Goal: Transaction & Acquisition: Download file/media

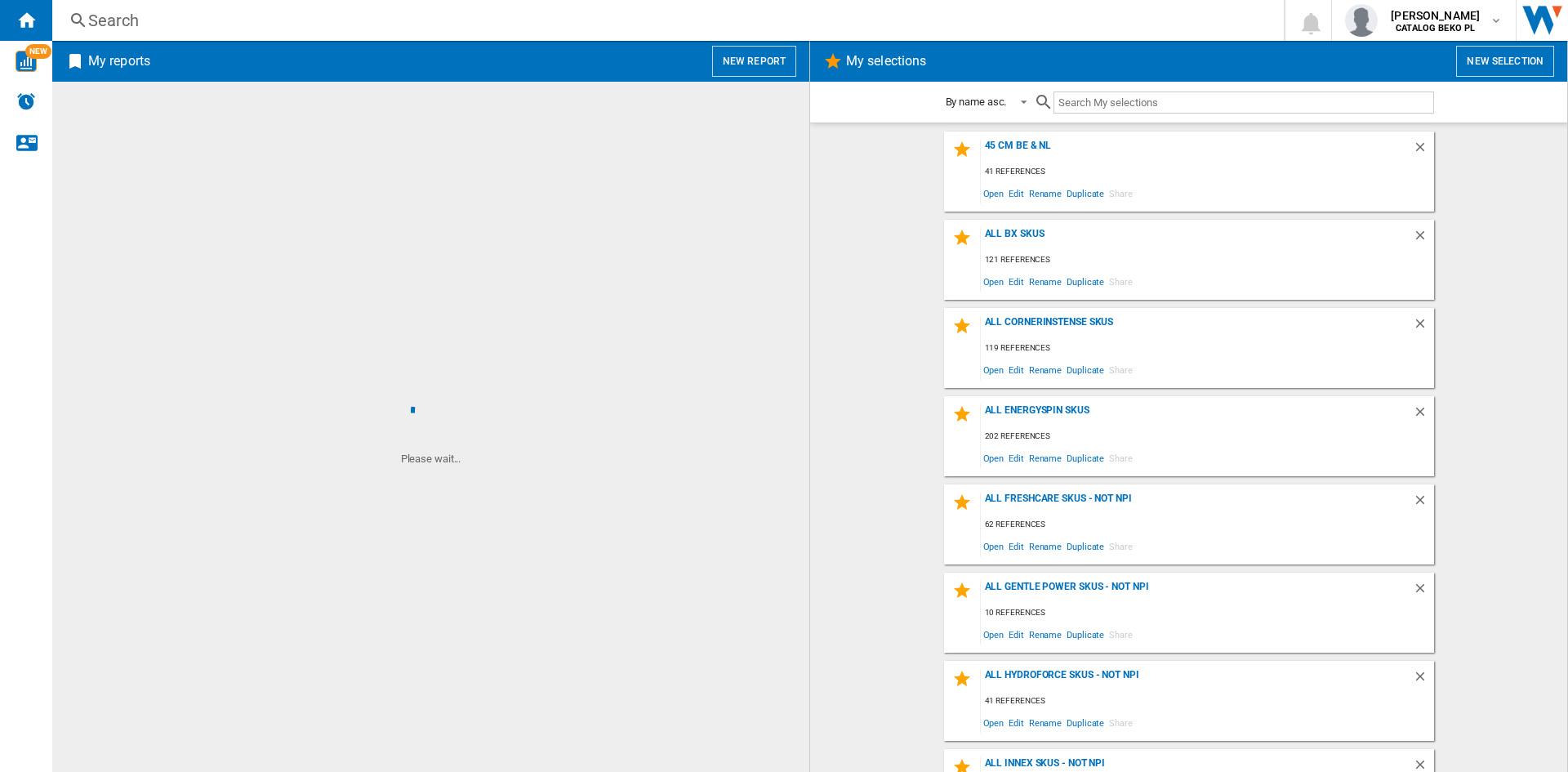
click at [731, 55] on button "New report" at bounding box center [754, 62] width 84 height 31
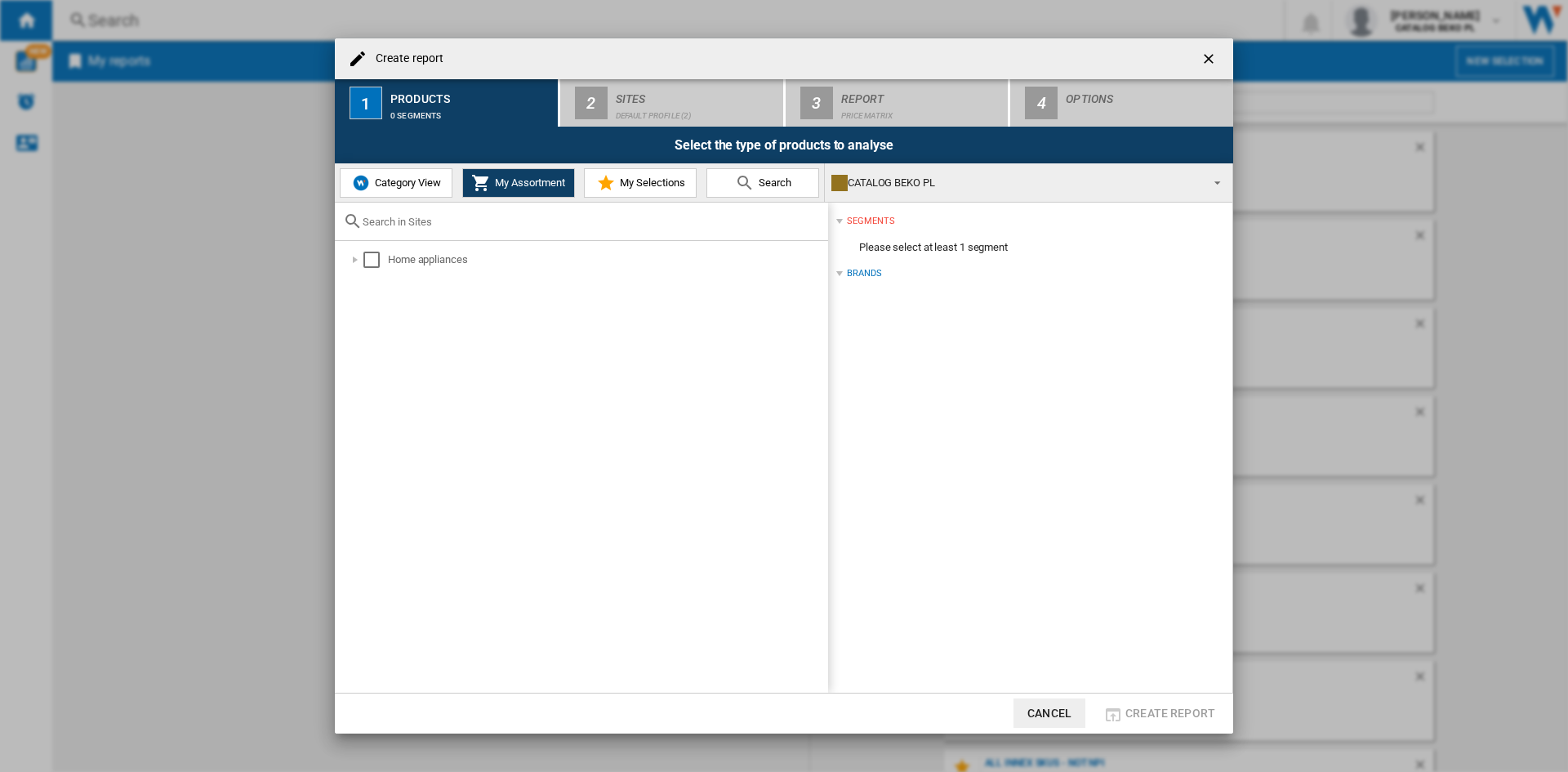
click at [617, 185] on span "My Selections" at bounding box center [651, 182] width 70 height 12
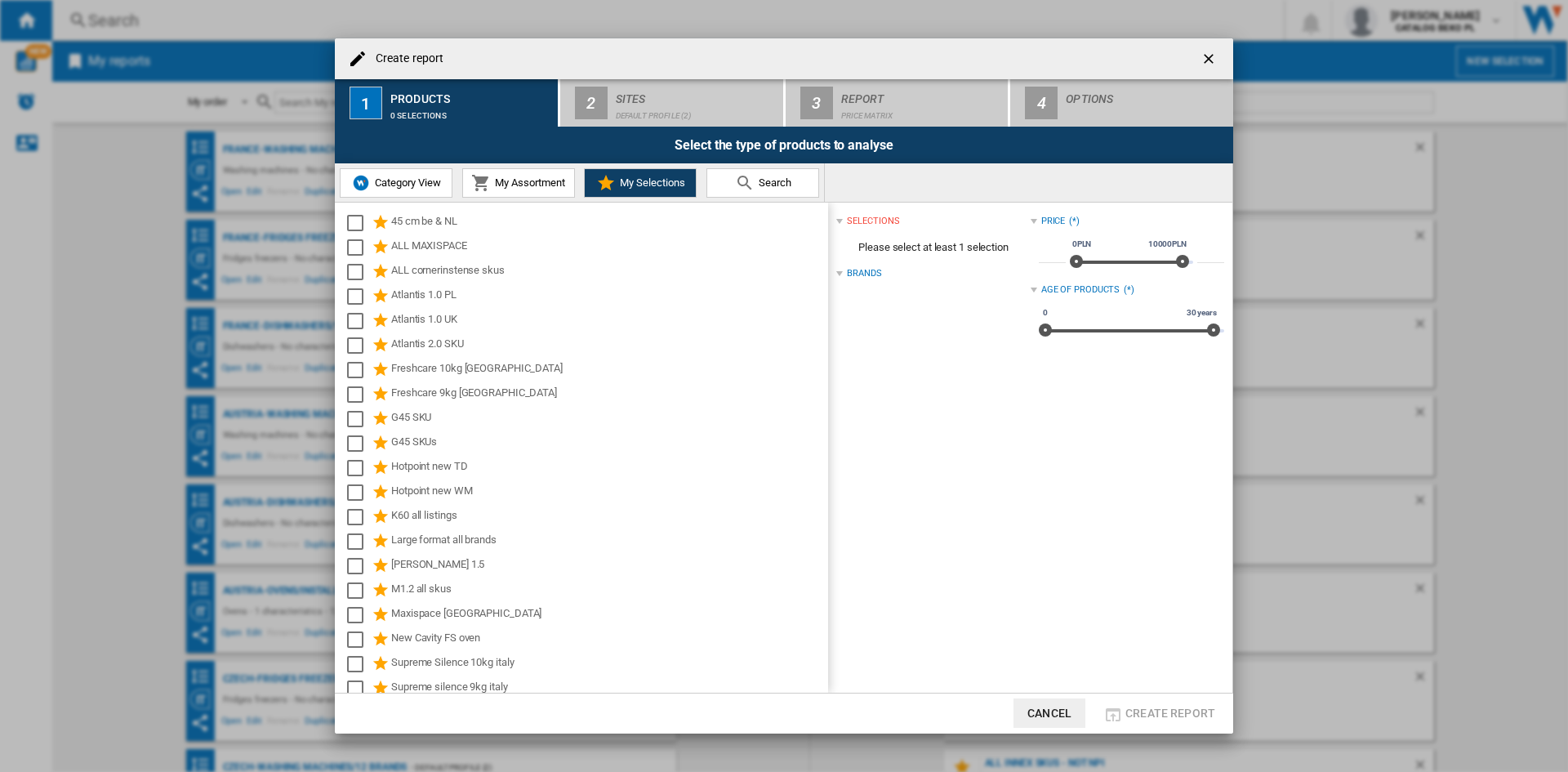
click at [414, 187] on span "Category View" at bounding box center [406, 182] width 71 height 12
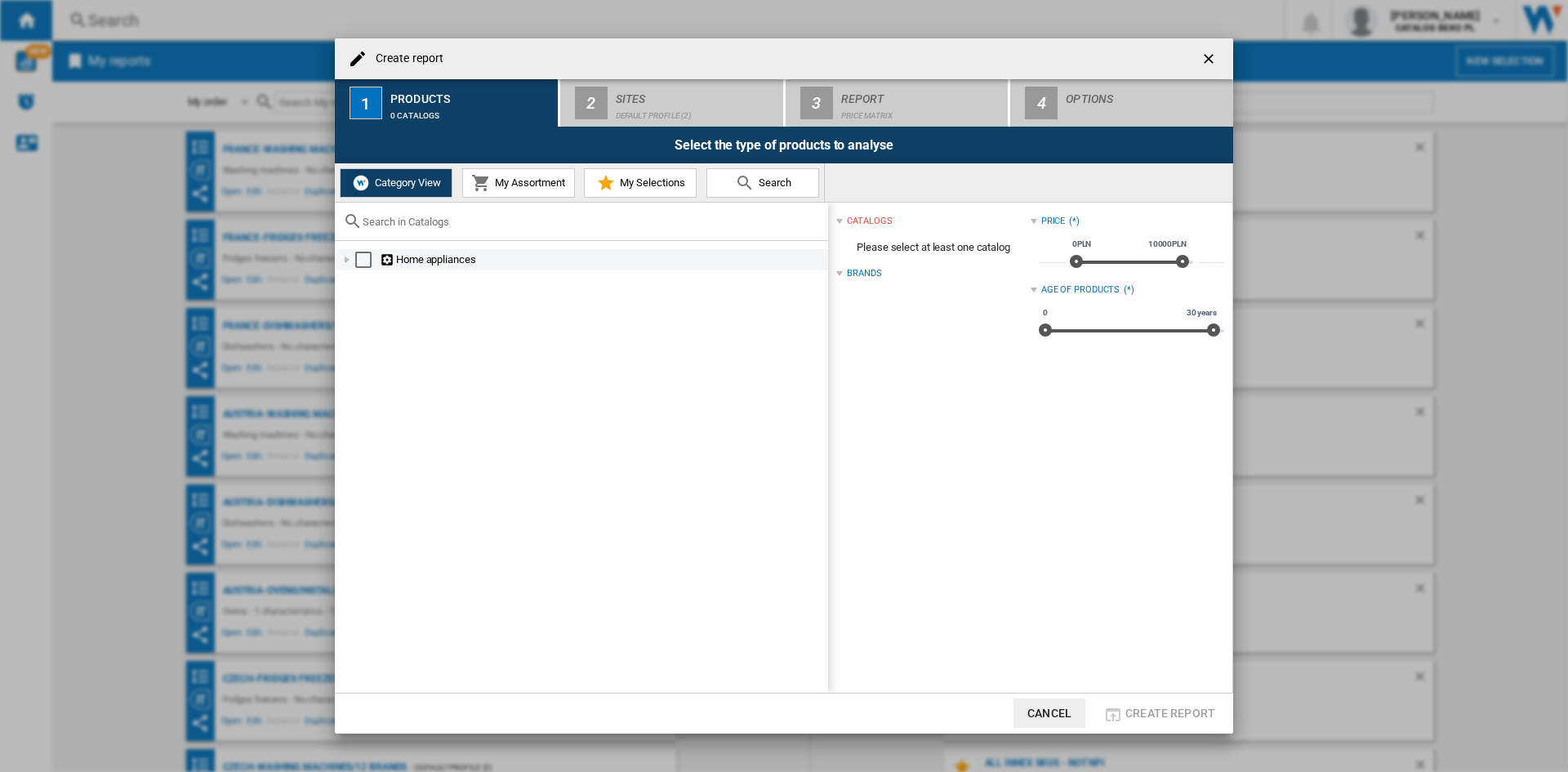
click at [352, 253] on div at bounding box center [347, 260] width 17 height 17
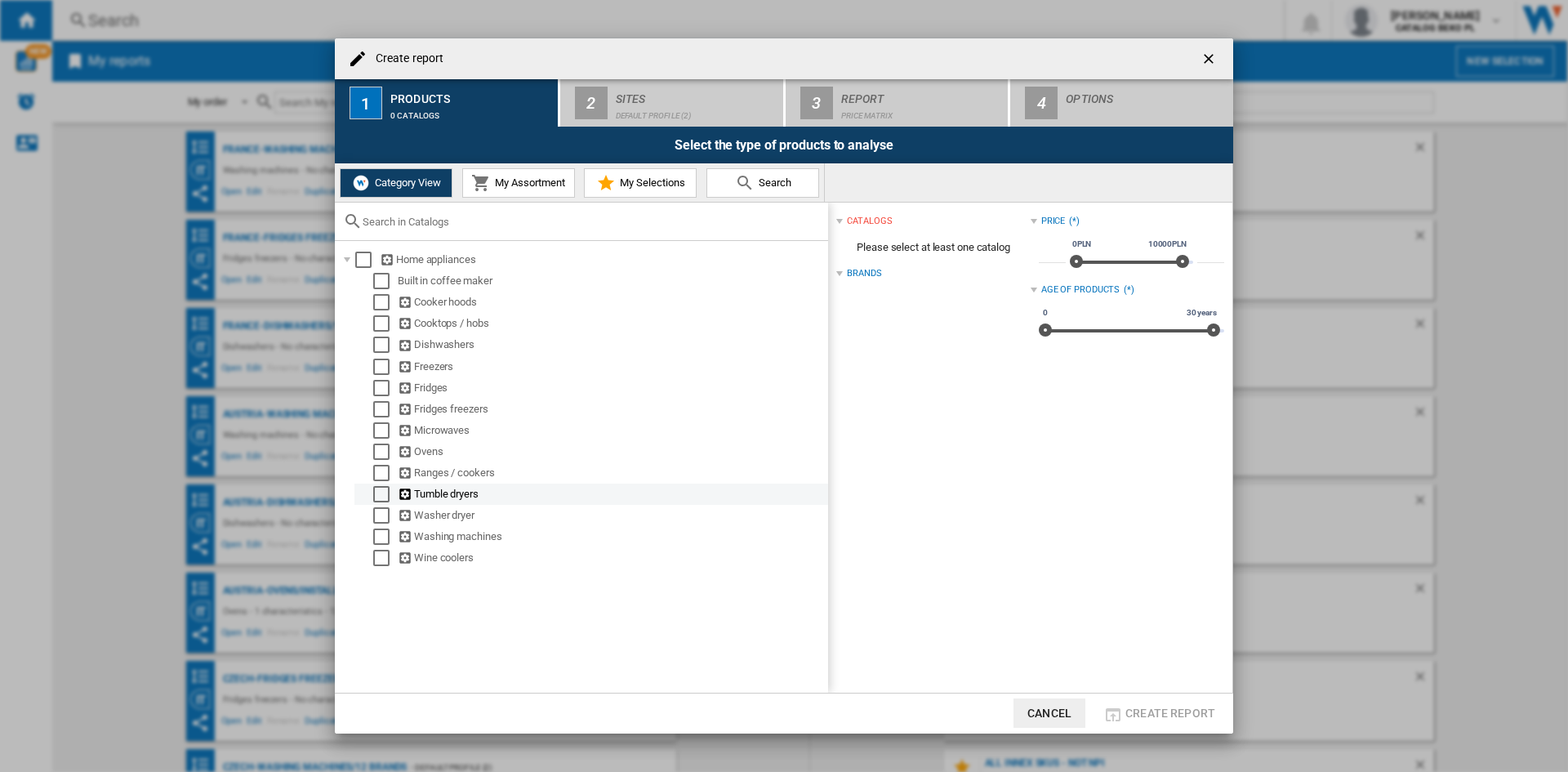
click at [385, 495] on div "Select" at bounding box center [382, 495] width 17 height 17
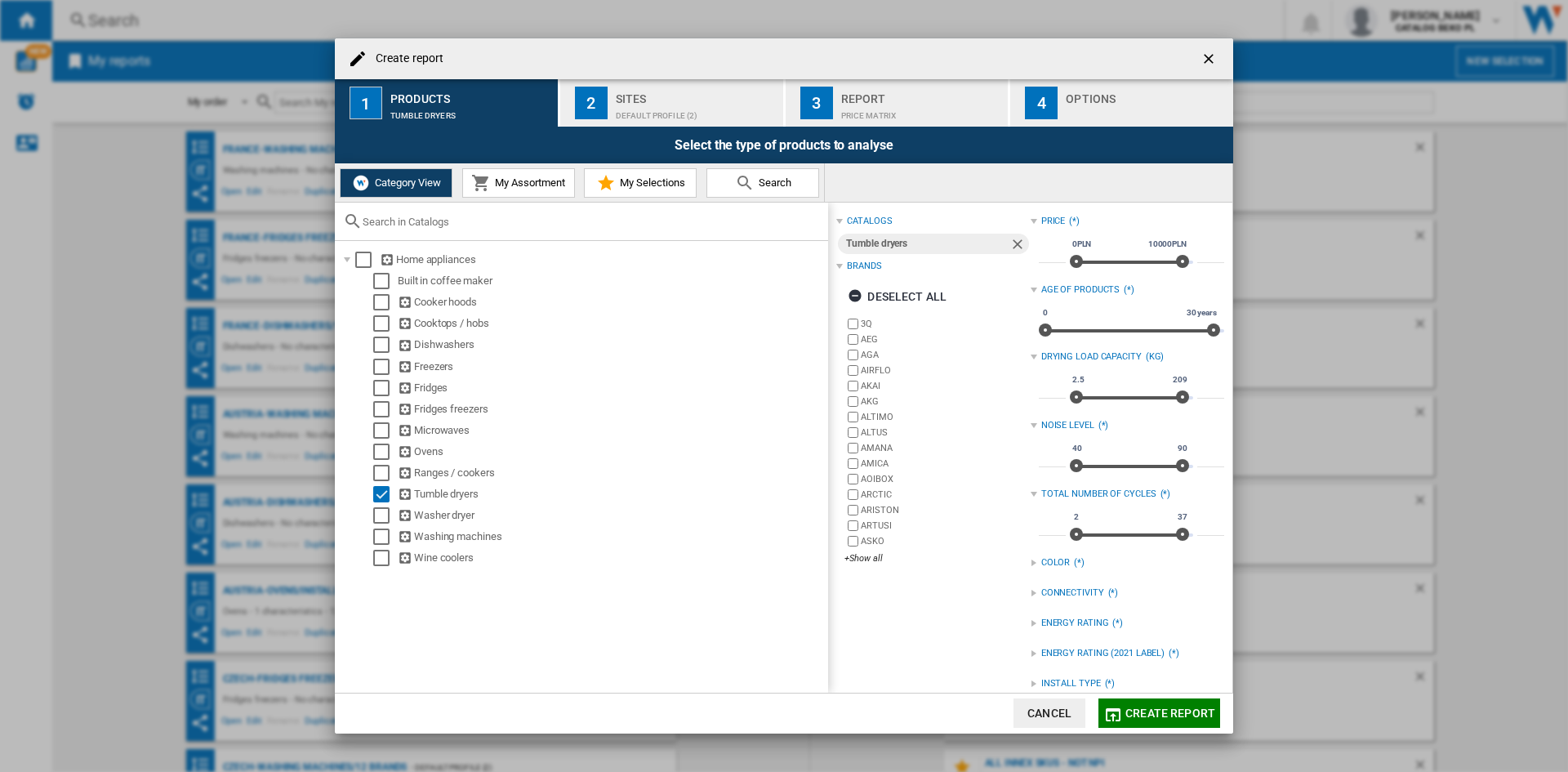
click at [630, 119] on div "Default profile (2)" at bounding box center [695, 111] width 161 height 17
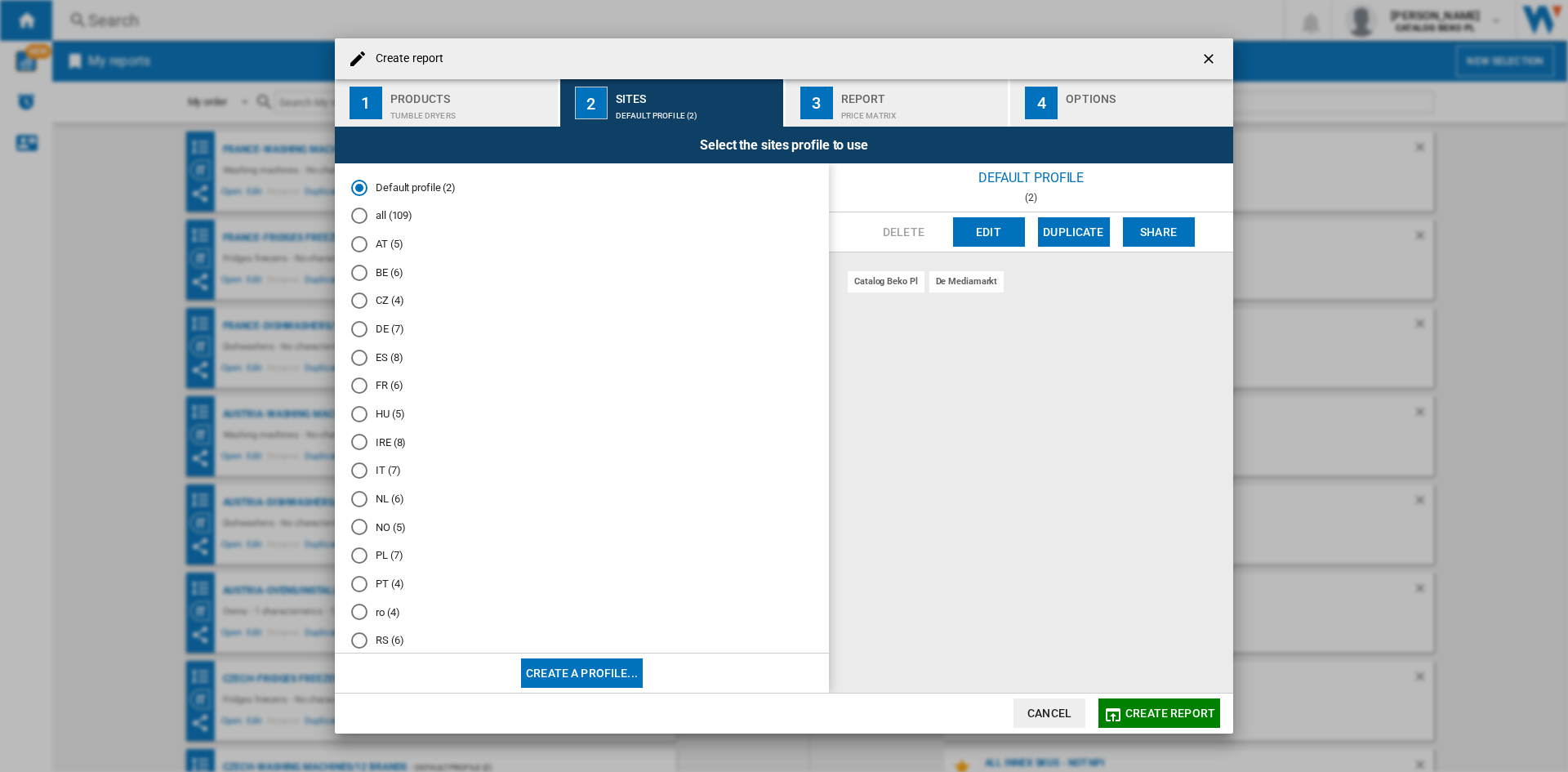
click at [383, 473] on md-radio-button "IT (7)" at bounding box center [582, 471] width 462 height 16
click at [1080, 96] on div "Options" at bounding box center [1145, 94] width 161 height 17
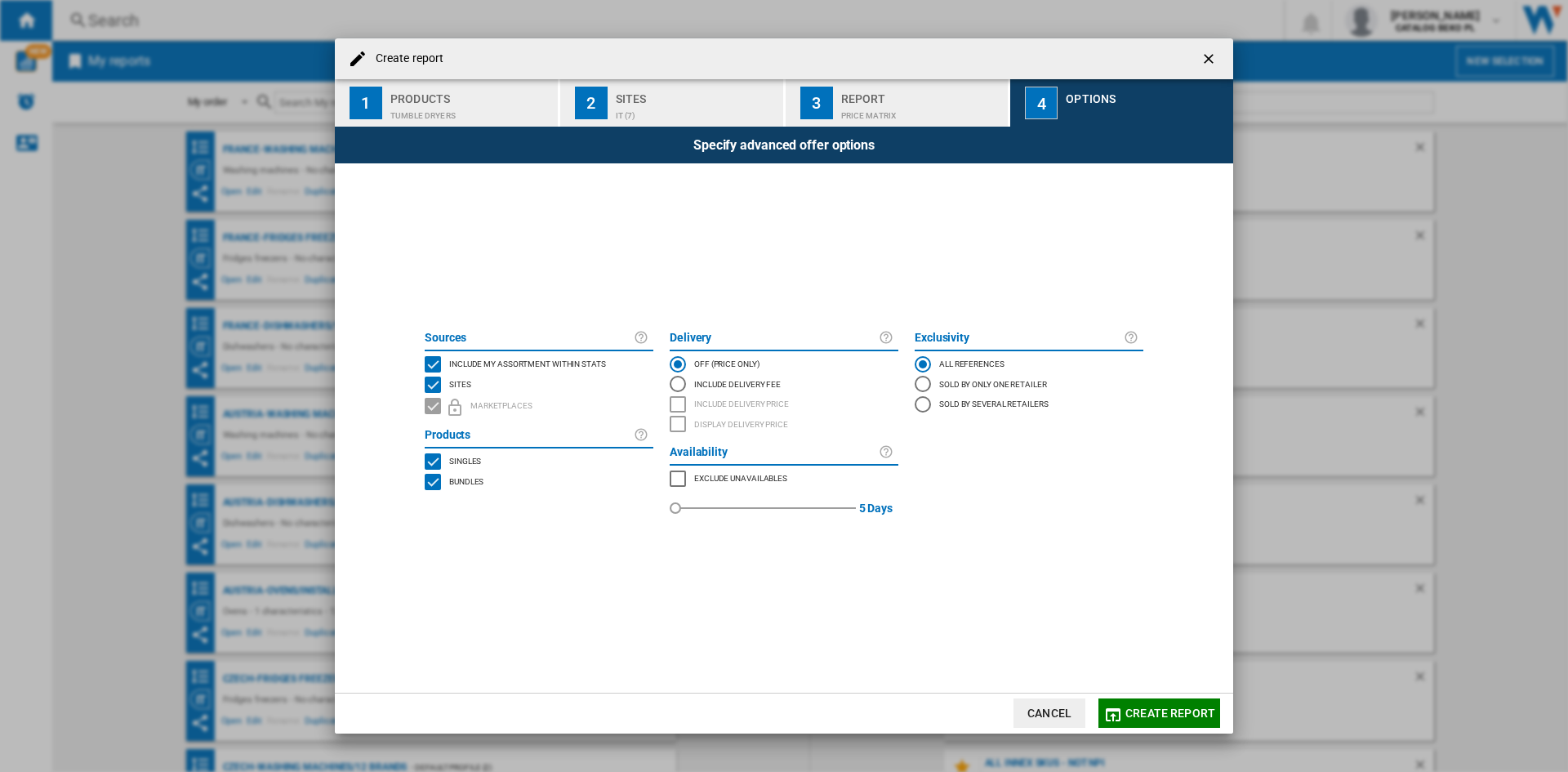
click at [513, 357] on span "Include my assortment within stats" at bounding box center [528, 363] width 157 height 11
click at [1113, 711] on md-icon "button" at bounding box center [1112, 714] width 19 height 19
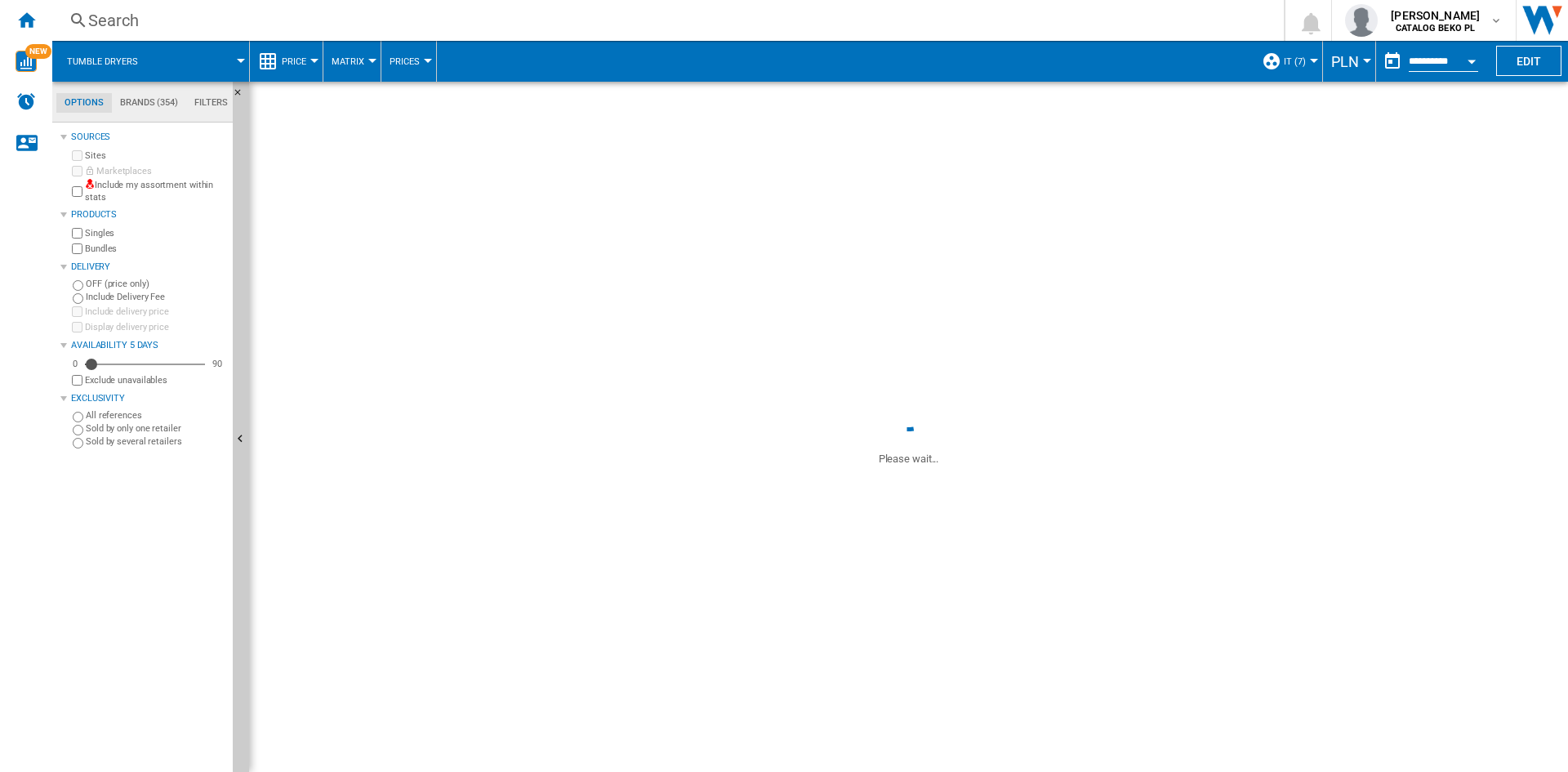
click at [1362, 56] on button "PLN" at bounding box center [1349, 62] width 36 height 41
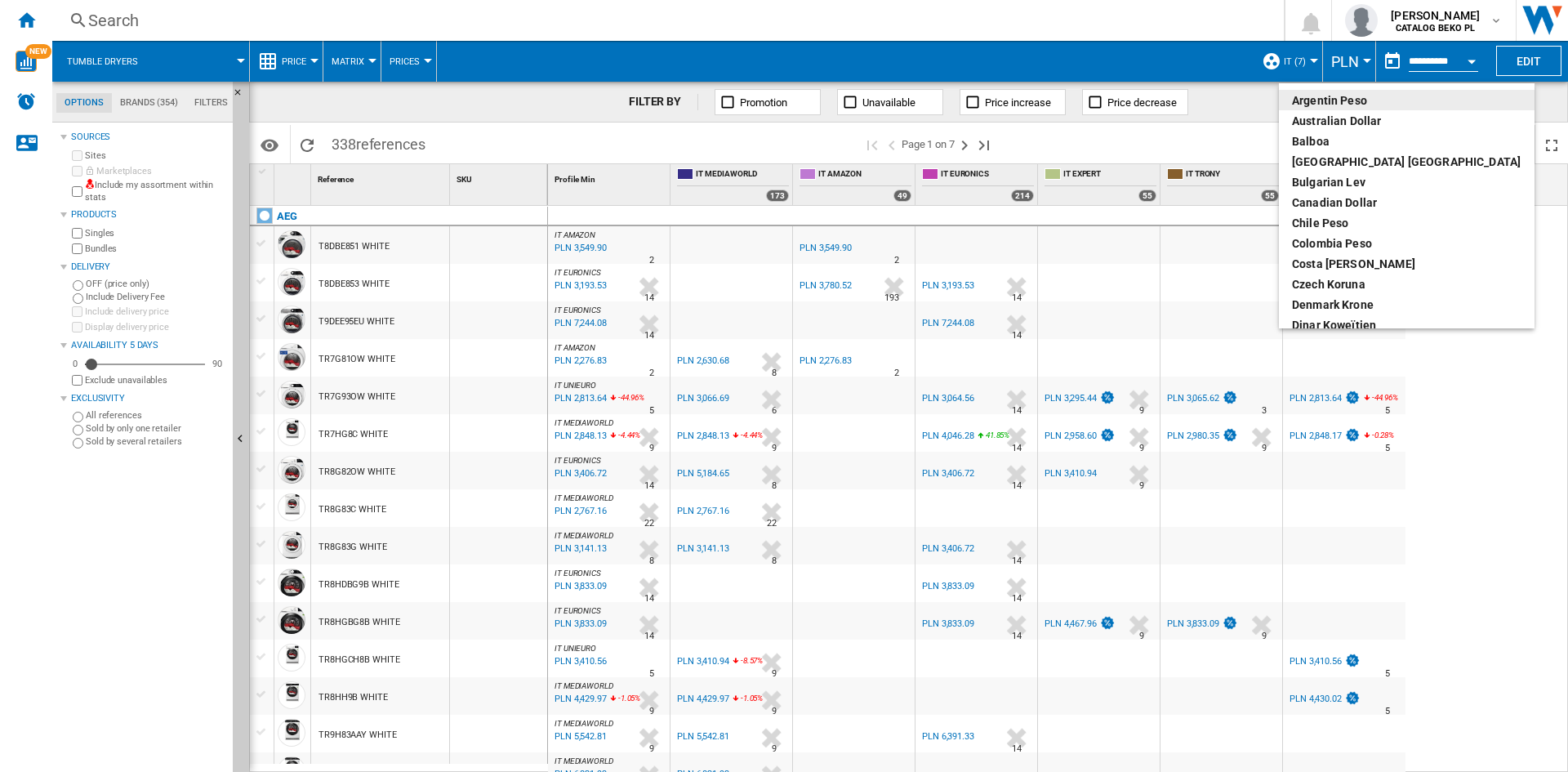
click at [1179, 142] on md-backdrop at bounding box center [784, 386] width 1568 height 772
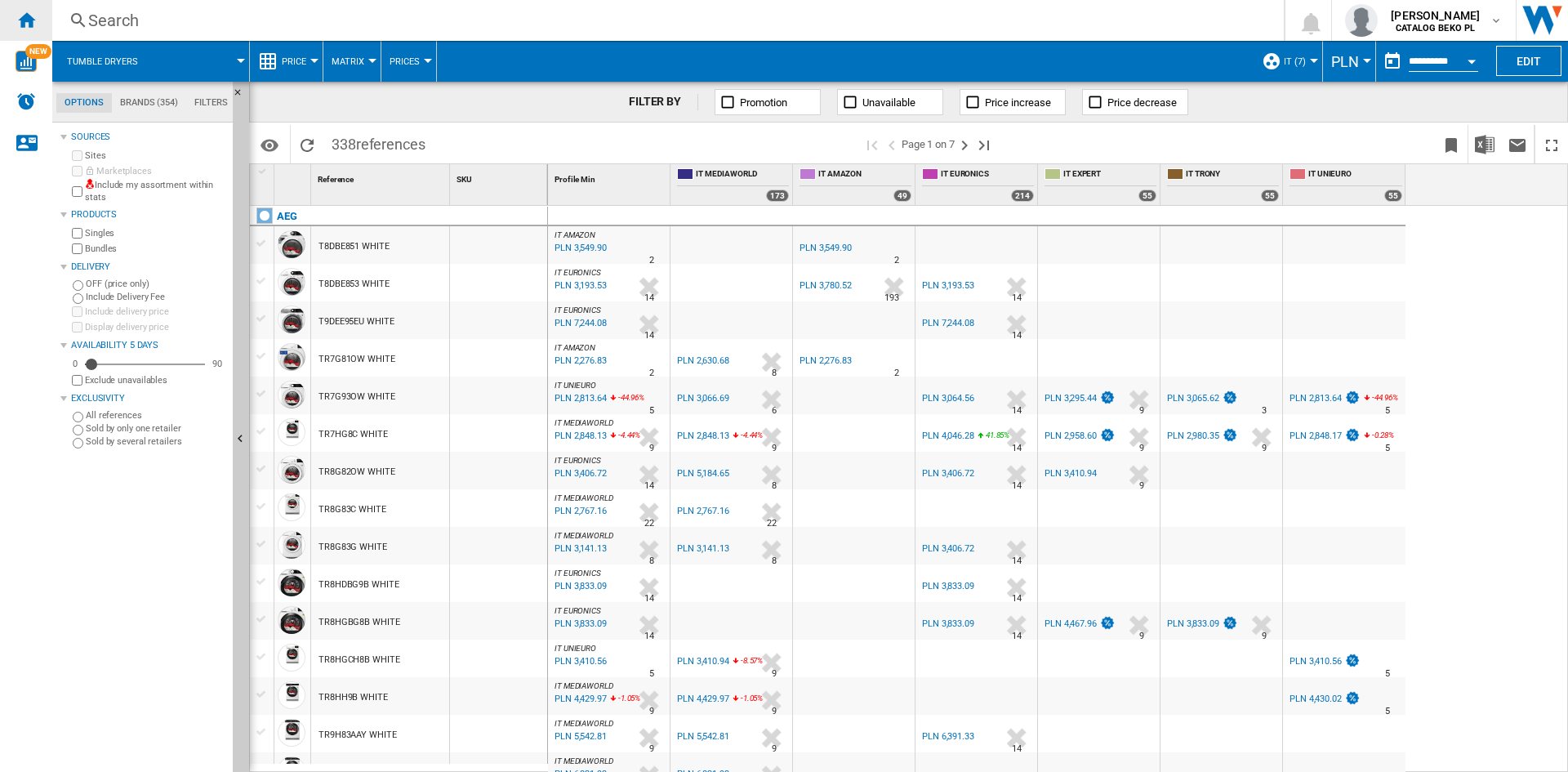
click at [22, 29] on div "Home" at bounding box center [26, 20] width 52 height 41
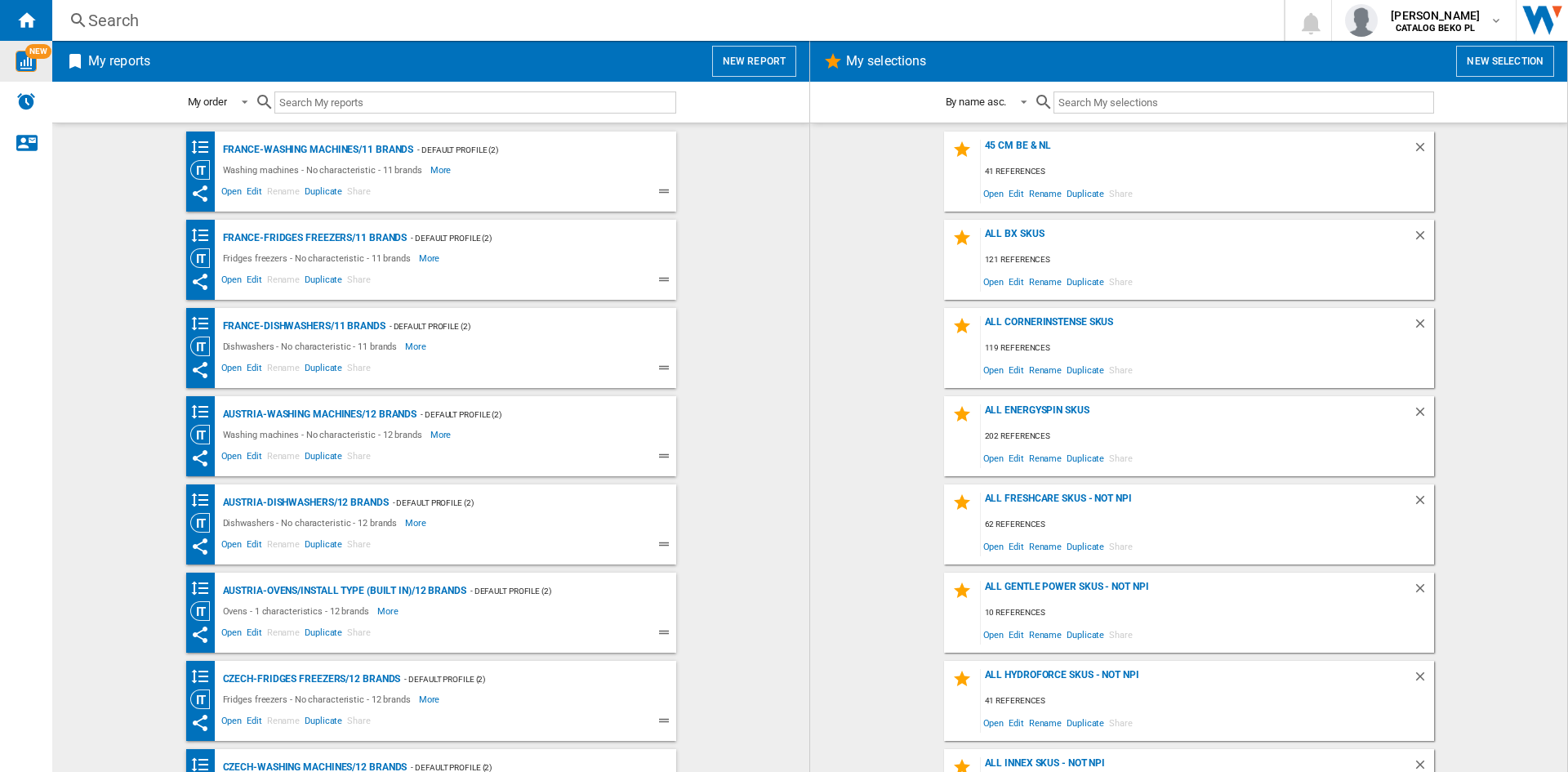
click at [26, 63] on img "WiseCard" at bounding box center [26, 61] width 21 height 21
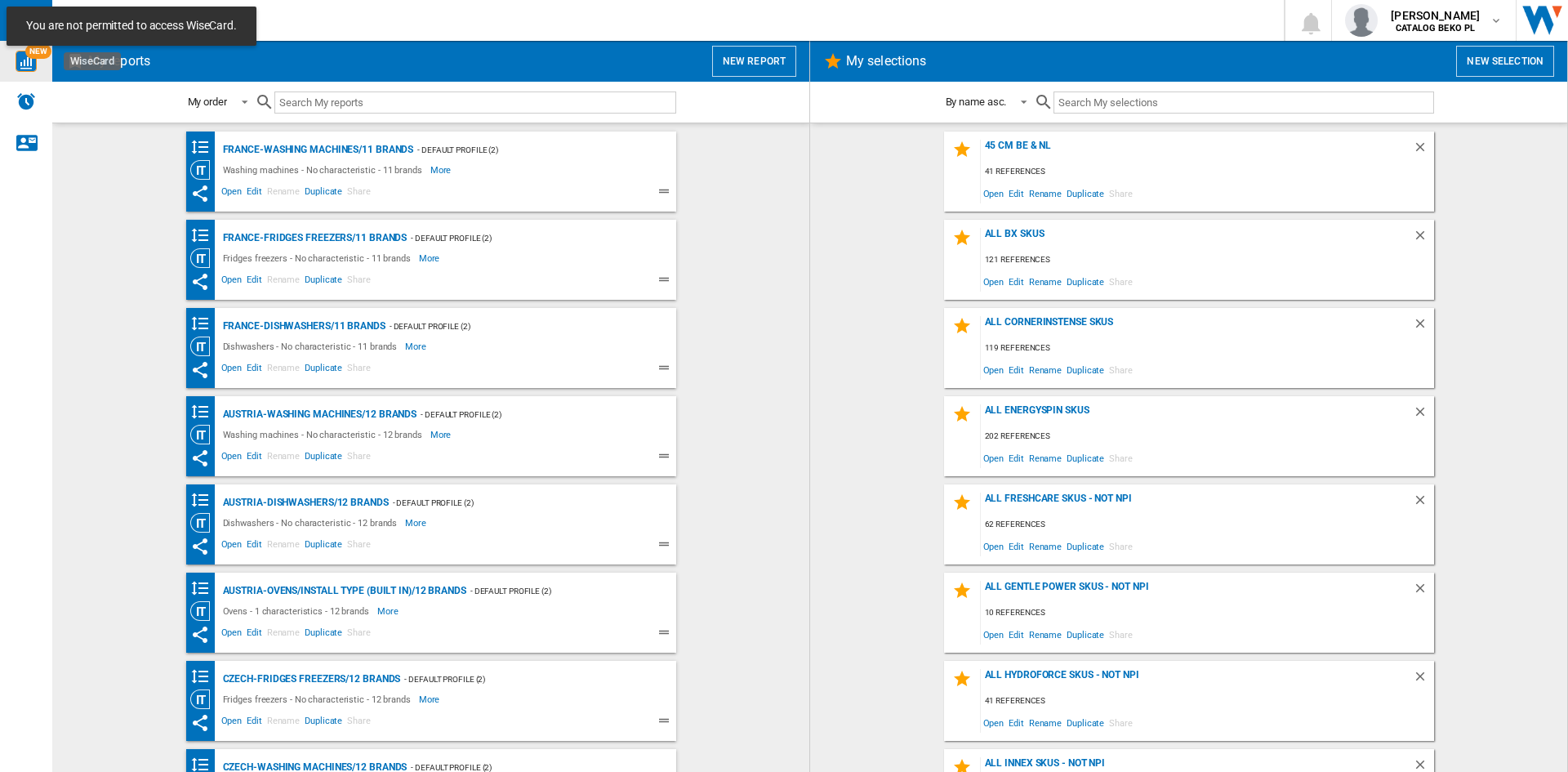
click at [20, 64] on img "WiseCard" at bounding box center [26, 61] width 21 height 21
click at [750, 143] on wk-bookmarked-report "France-Washing machines/11 brands - Default profile (2) Washing machines - No c…" at bounding box center [430, 171] width 724 height 80
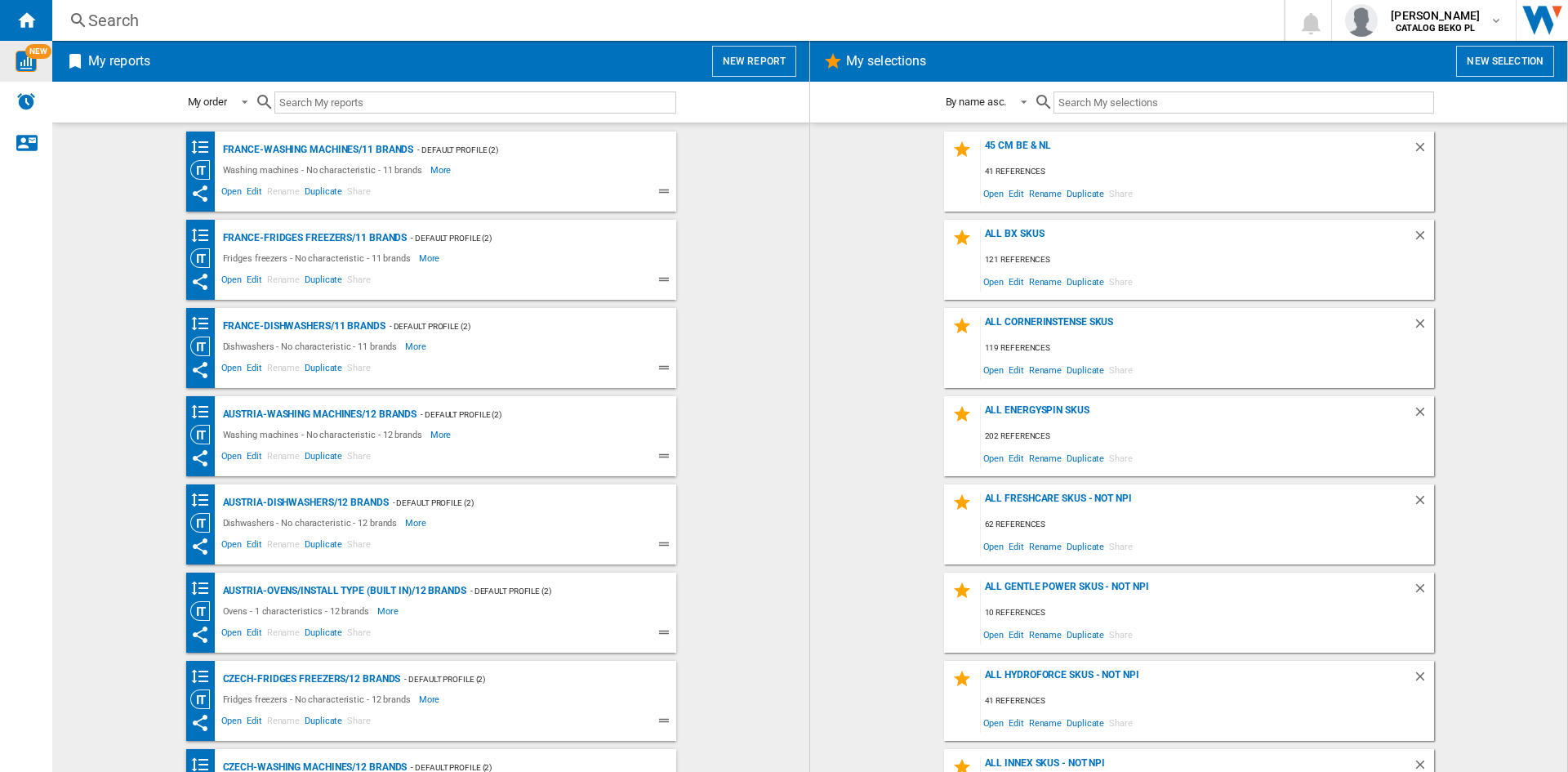
click at [876, 351] on wk-selection "ALL cornerinstense skus 119 references Open Edit Rename Duplicate Share" at bounding box center [1188, 348] width 724 height 80
click at [721, 331] on wk-bookmarked-report "France-Dishwashers/11 brands - Default profile (2) Dishwashers - No characteris…" at bounding box center [430, 348] width 724 height 80
click at [745, 146] on wk-bookmarked-report "France-Washing machines/11 brands - Default profile (2) Washing machines - No c…" at bounding box center [430, 171] width 724 height 80
click at [760, 178] on wk-bookmarked-report "France-Washing machines/11 brands - Default profile (2) Washing machines - No c…" at bounding box center [430, 171] width 724 height 80
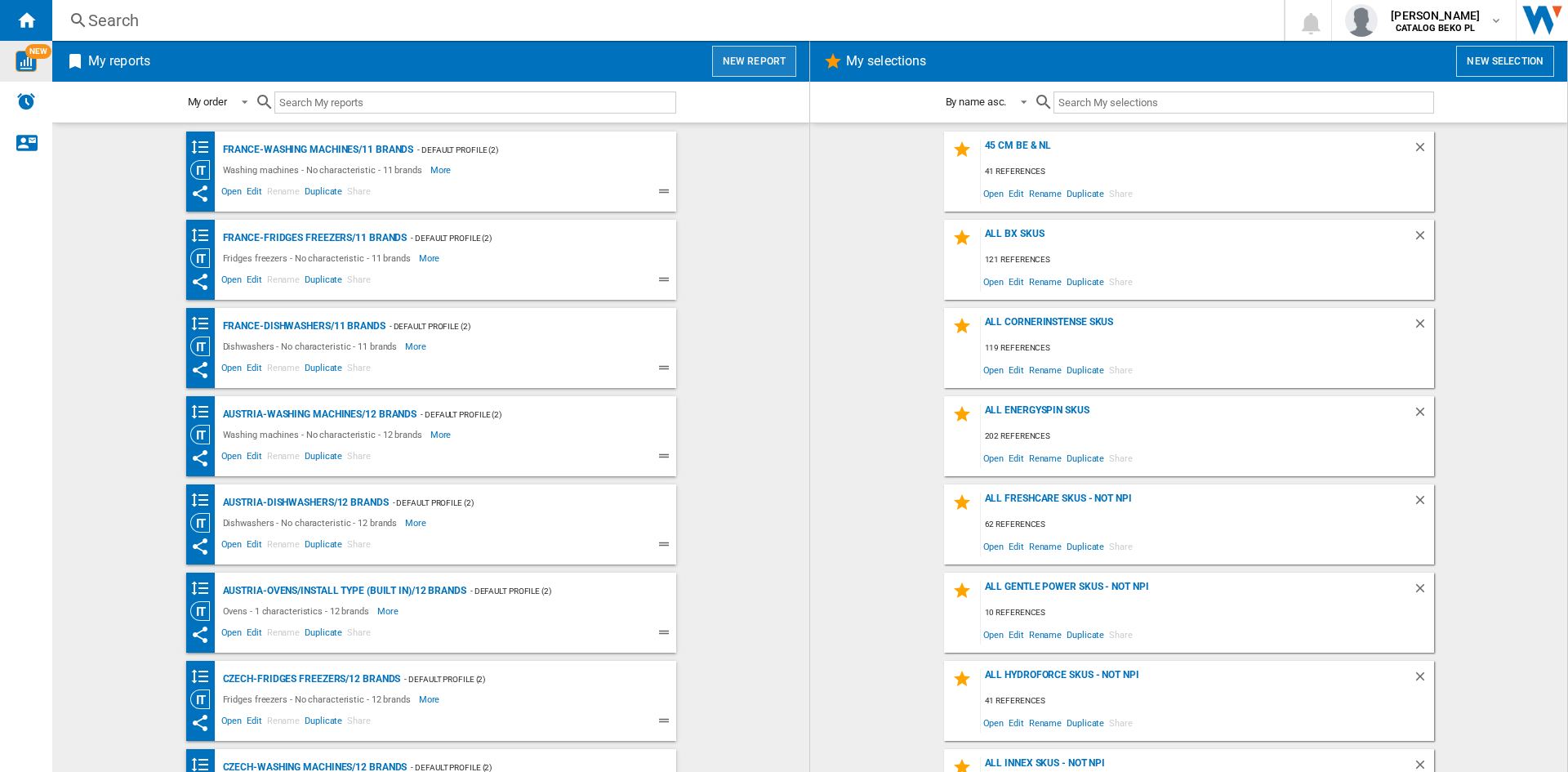
click at [769, 62] on button "New report" at bounding box center [754, 62] width 84 height 31
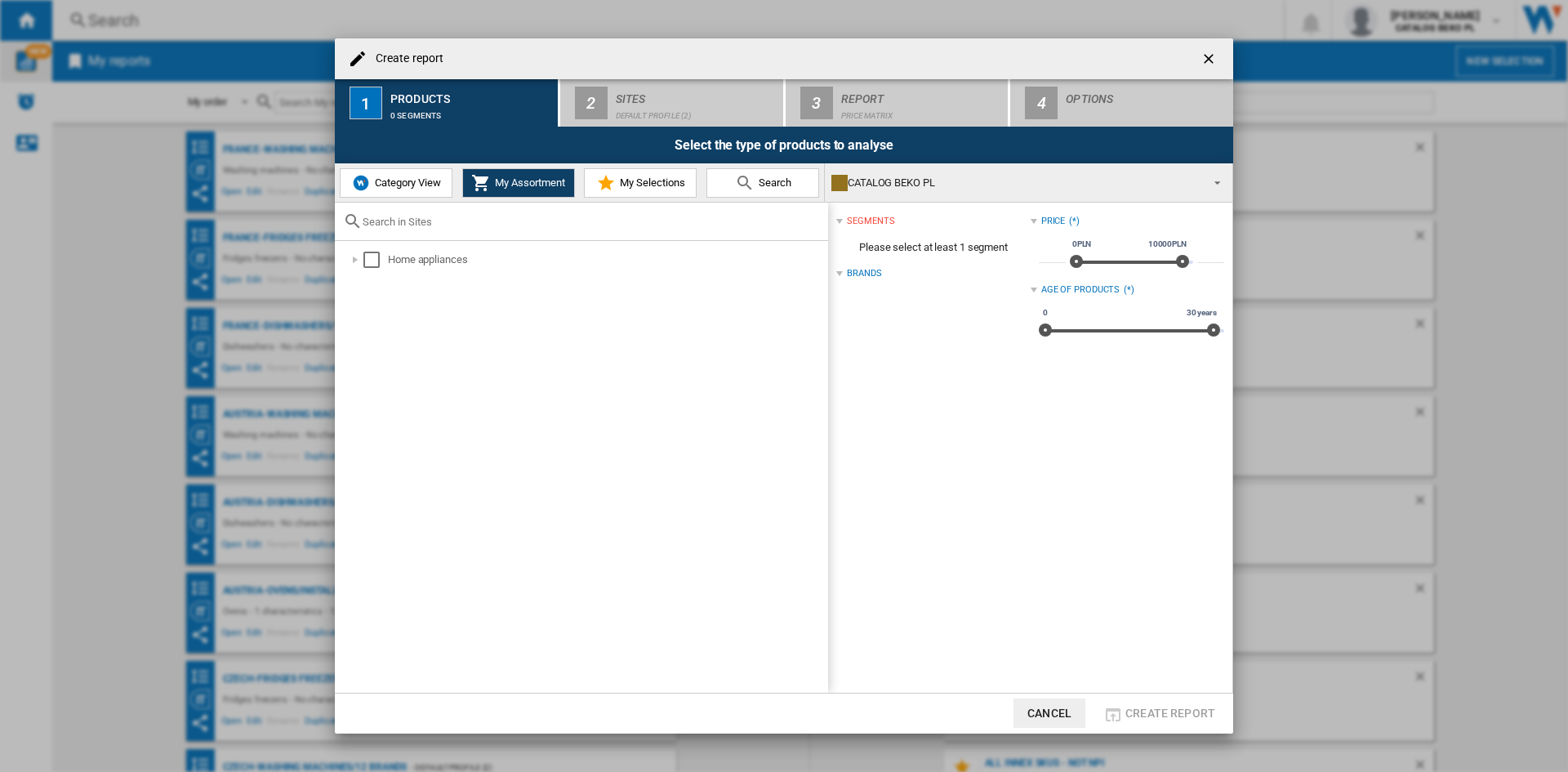
click at [628, 176] on span "My Selections" at bounding box center [651, 182] width 70 height 12
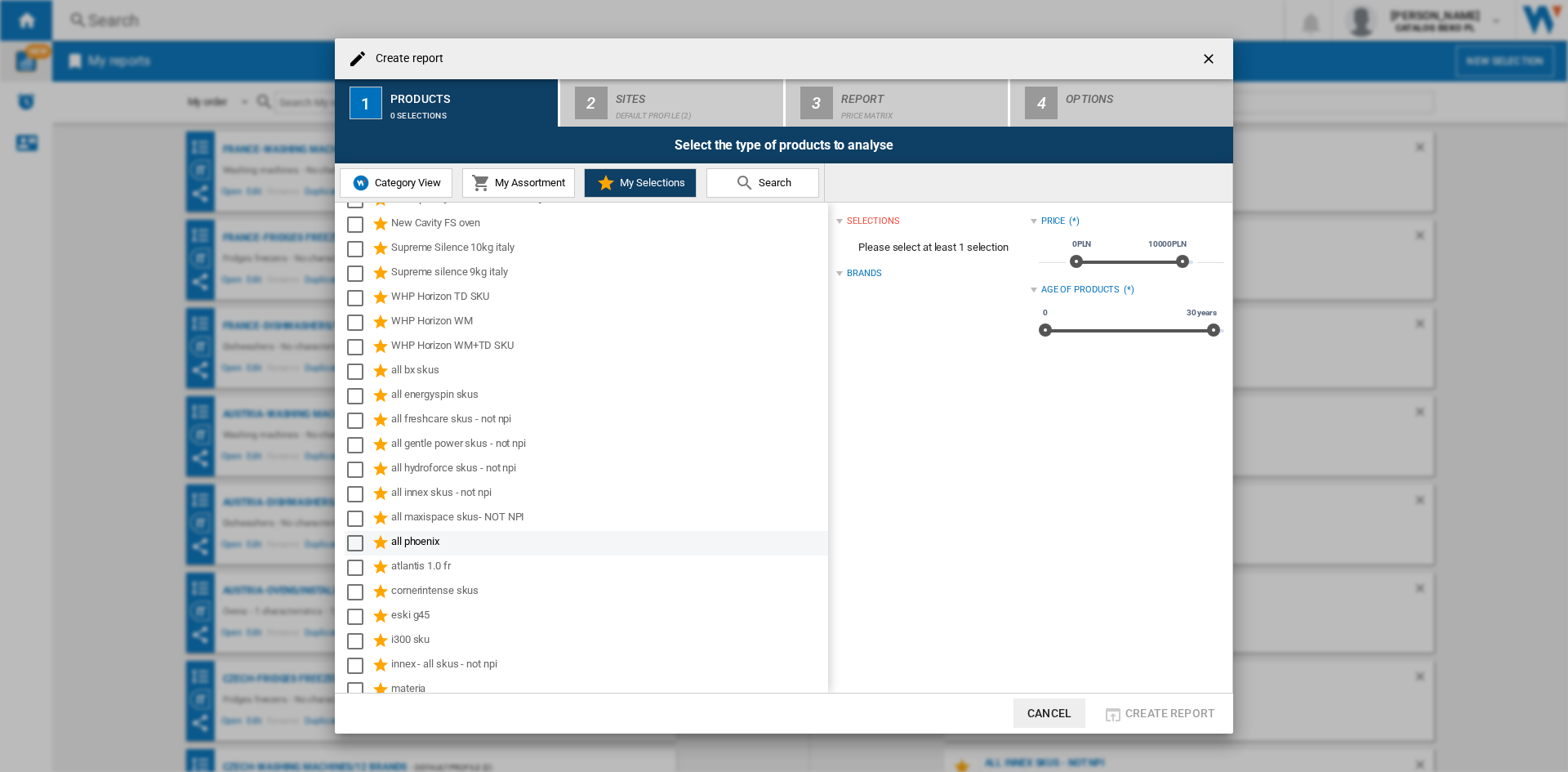
scroll to position [498, 0]
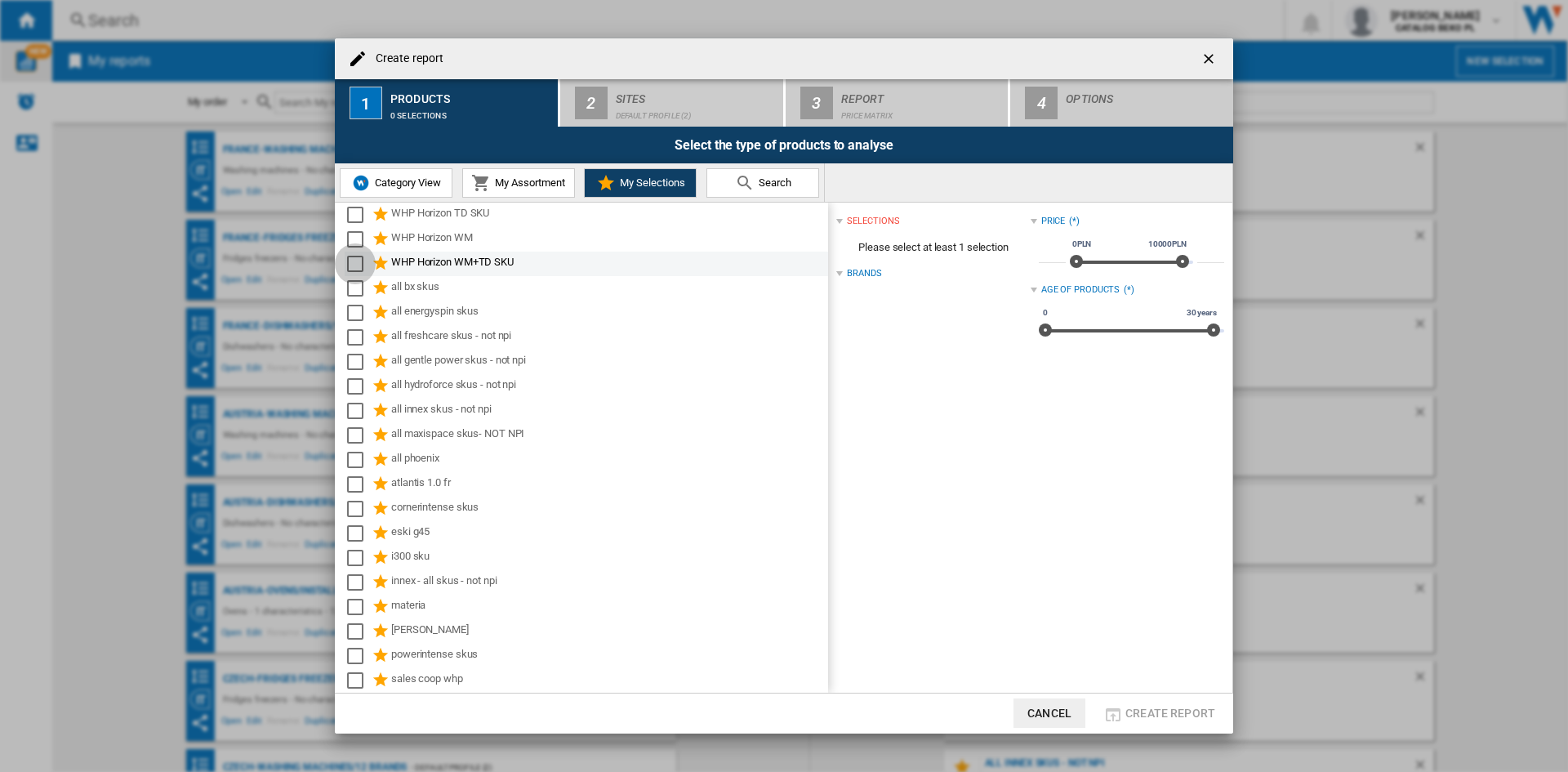
click at [352, 272] on div "Select" at bounding box center [355, 264] width 17 height 17
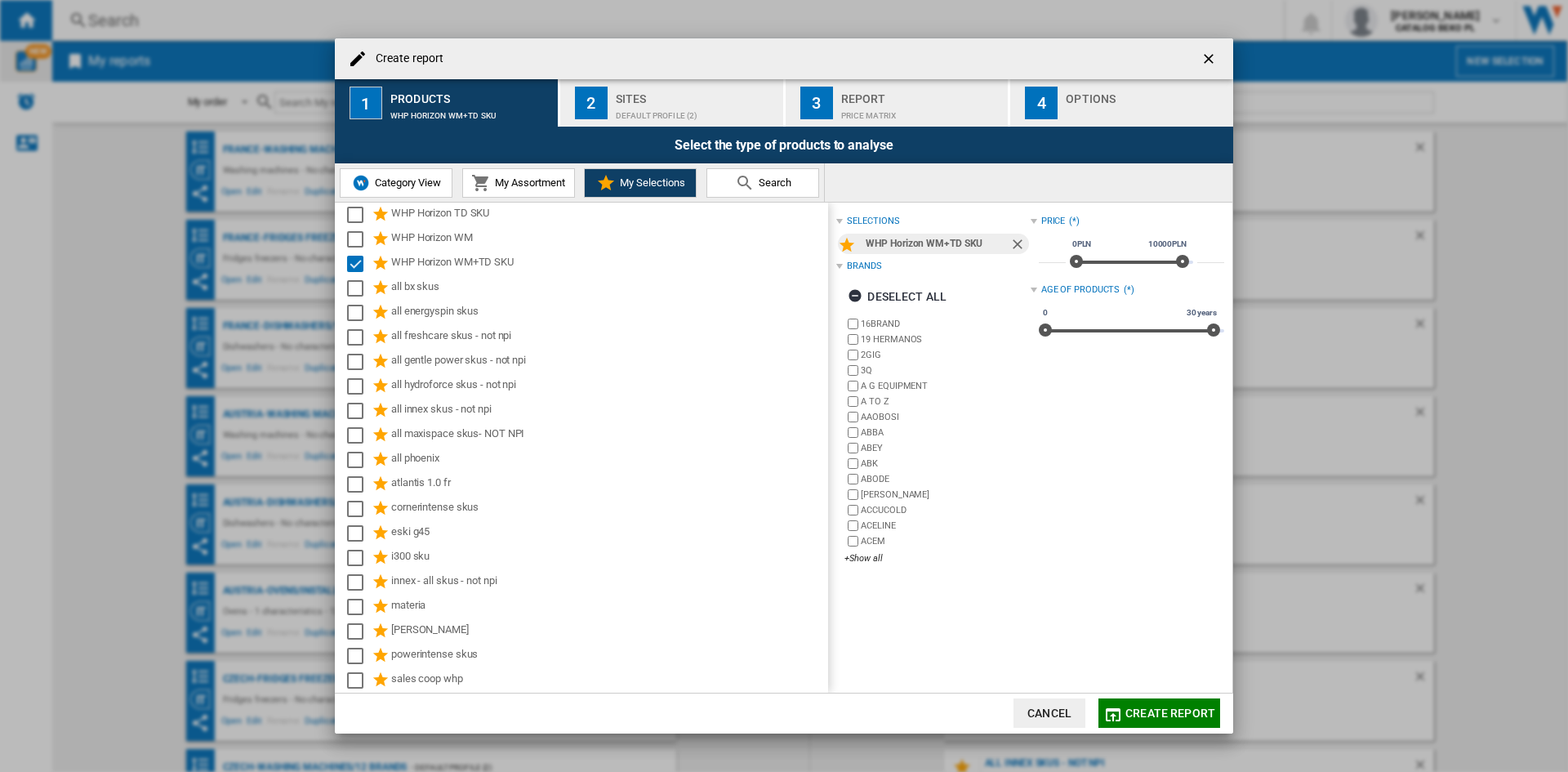
click at [669, 109] on div "Default profile (2)" at bounding box center [695, 111] width 161 height 17
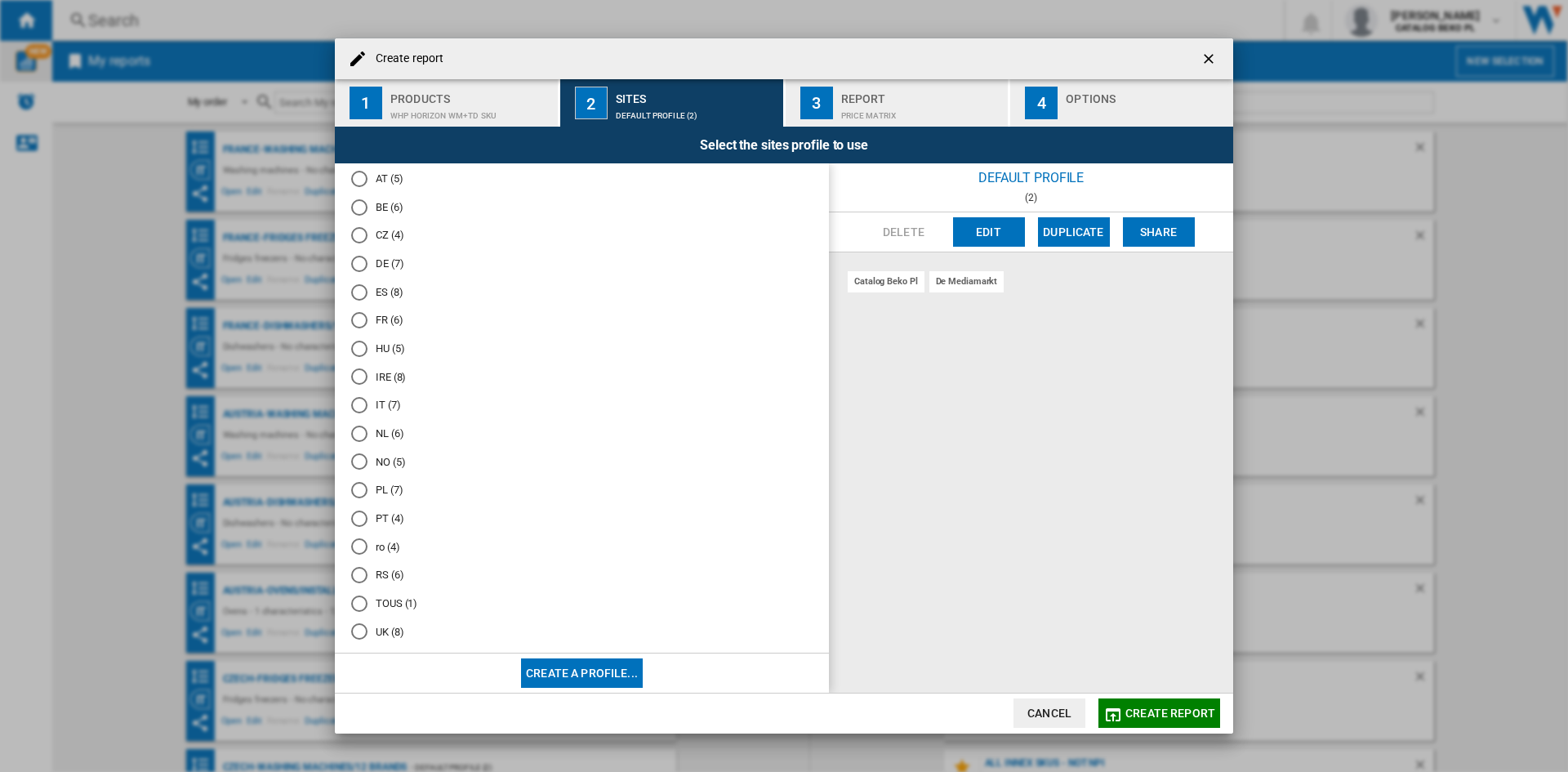
scroll to position [81, 0]
click at [387, 397] on md-radio-button "IT (7)" at bounding box center [582, 390] width 462 height 16
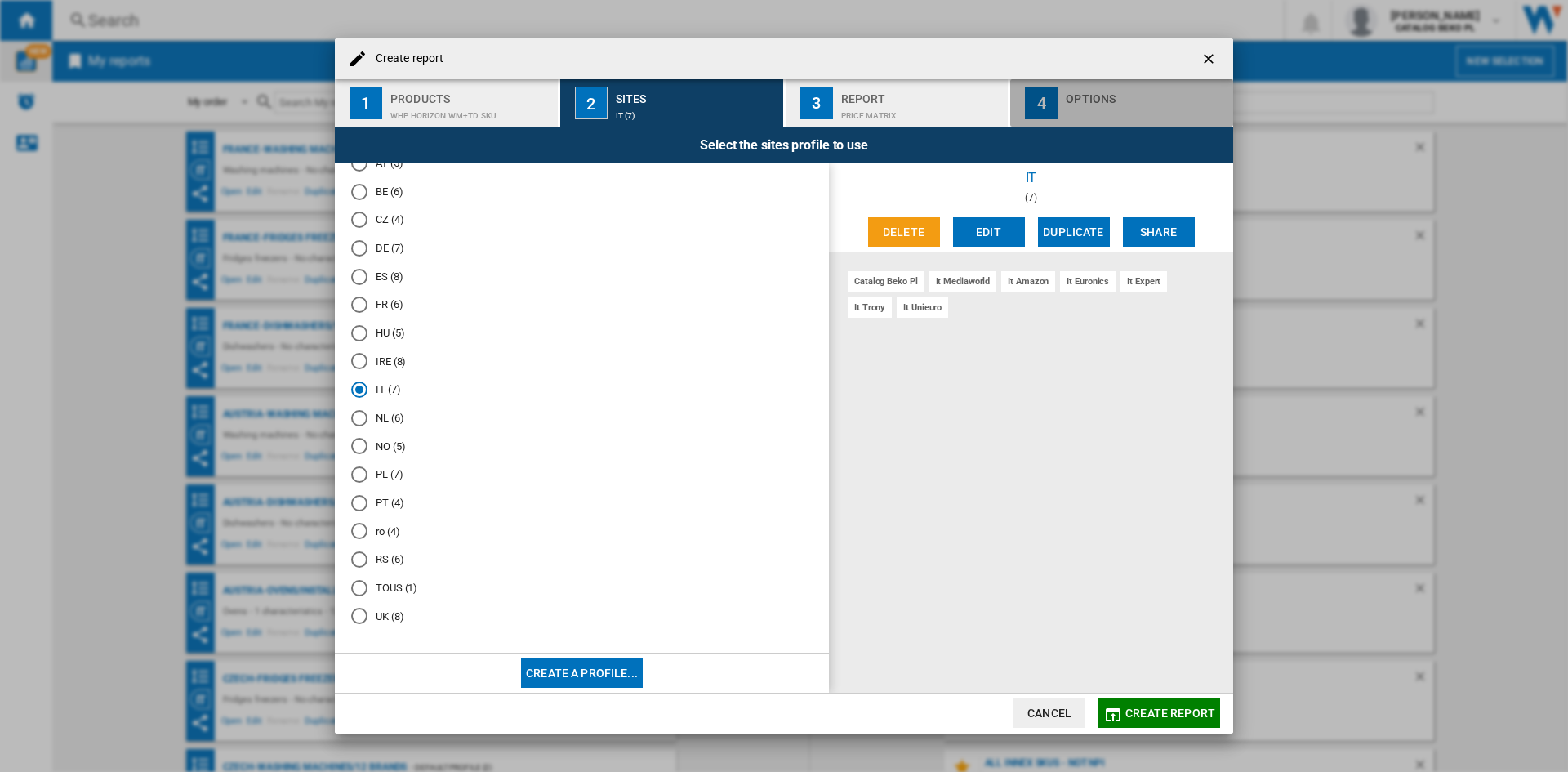
click at [1088, 96] on div "Options" at bounding box center [1145, 94] width 161 height 17
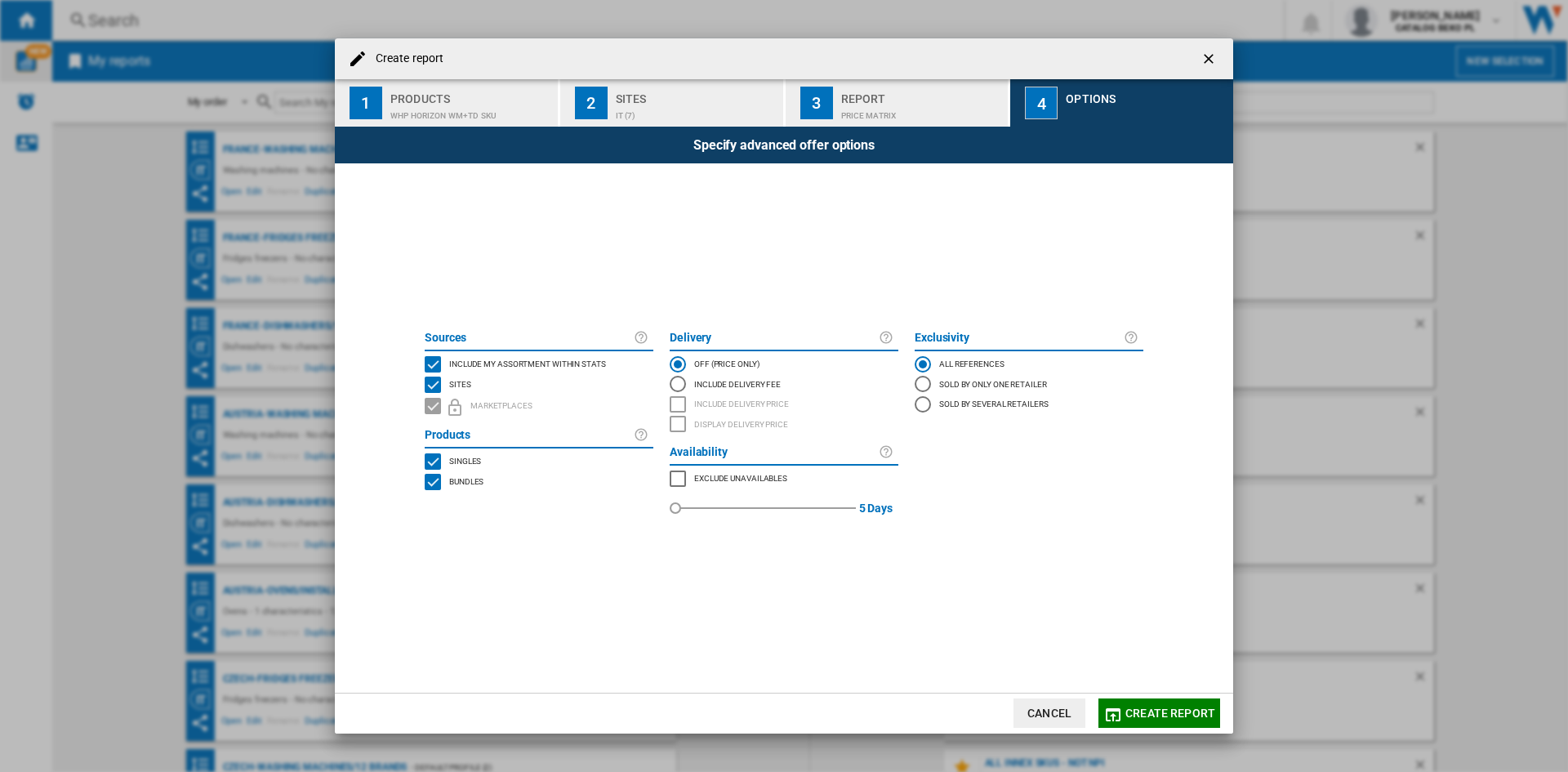
click at [517, 360] on span "Include my assortment within stats" at bounding box center [528, 363] width 157 height 11
click at [1147, 712] on span "Create report" at bounding box center [1170, 713] width 90 height 13
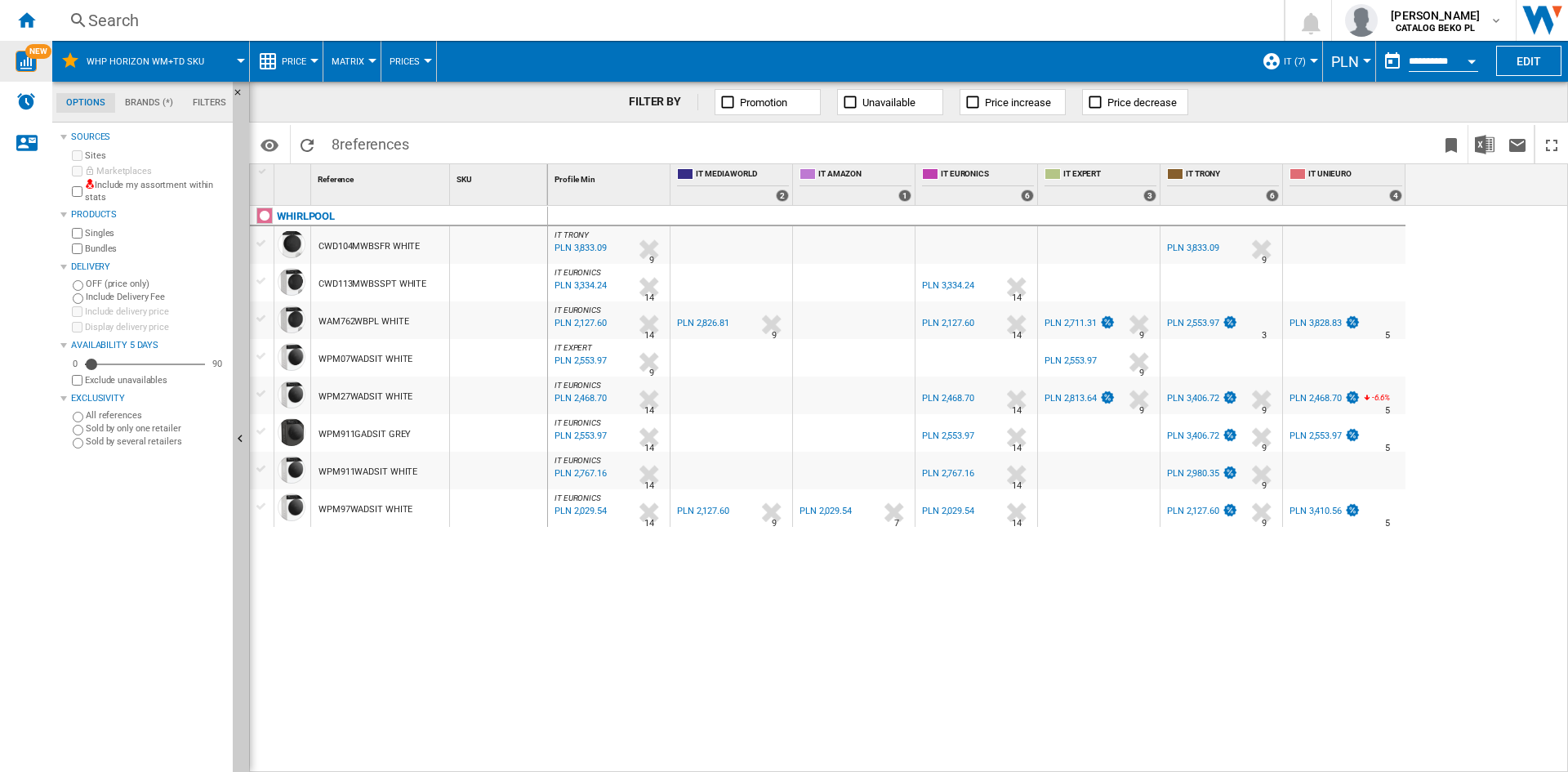
click at [1336, 66] on span "PLN" at bounding box center [1345, 62] width 28 height 17
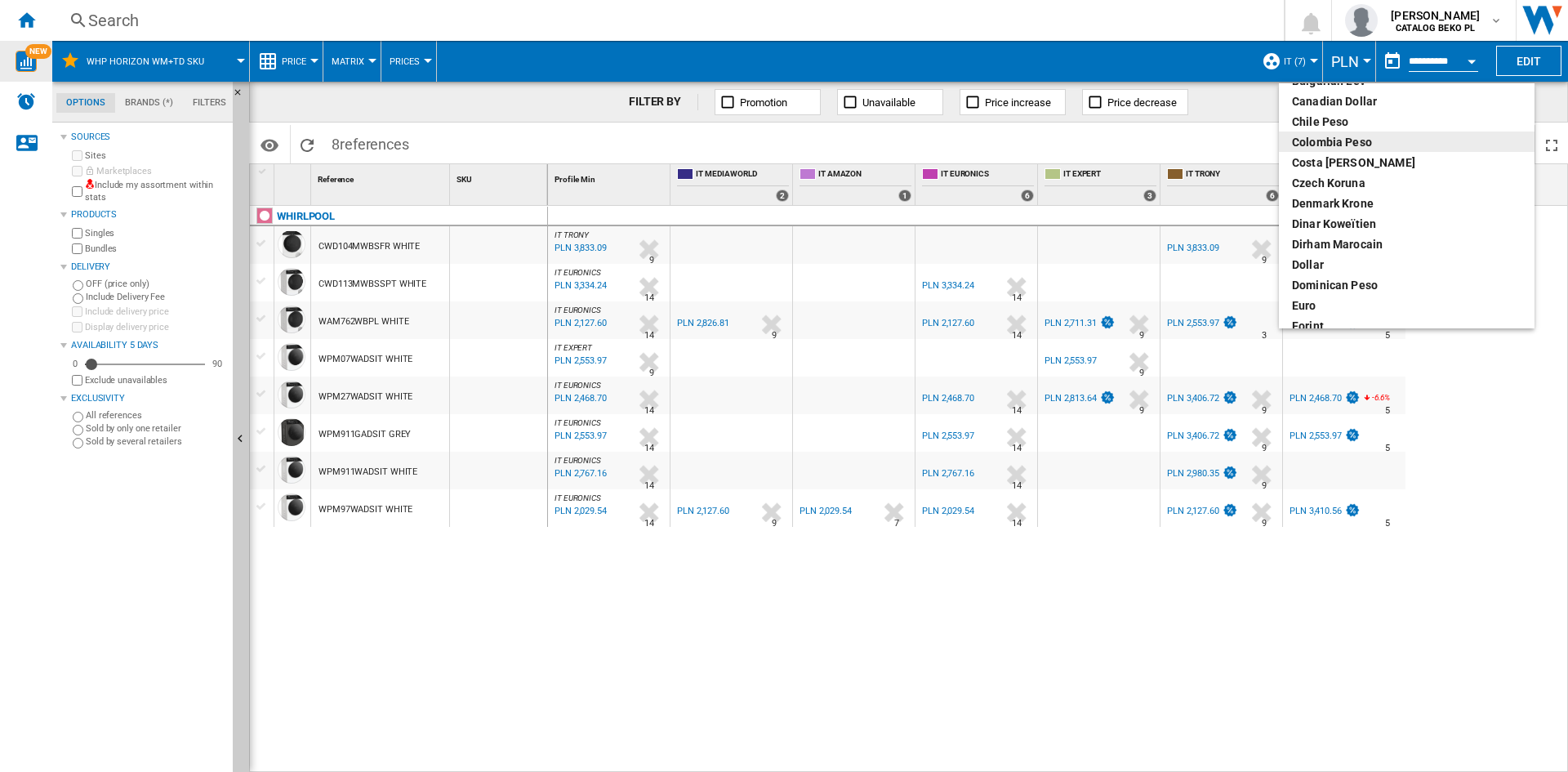
scroll to position [163, 0]
click at [1305, 240] on div "euro" at bounding box center [1407, 243] width 229 height 17
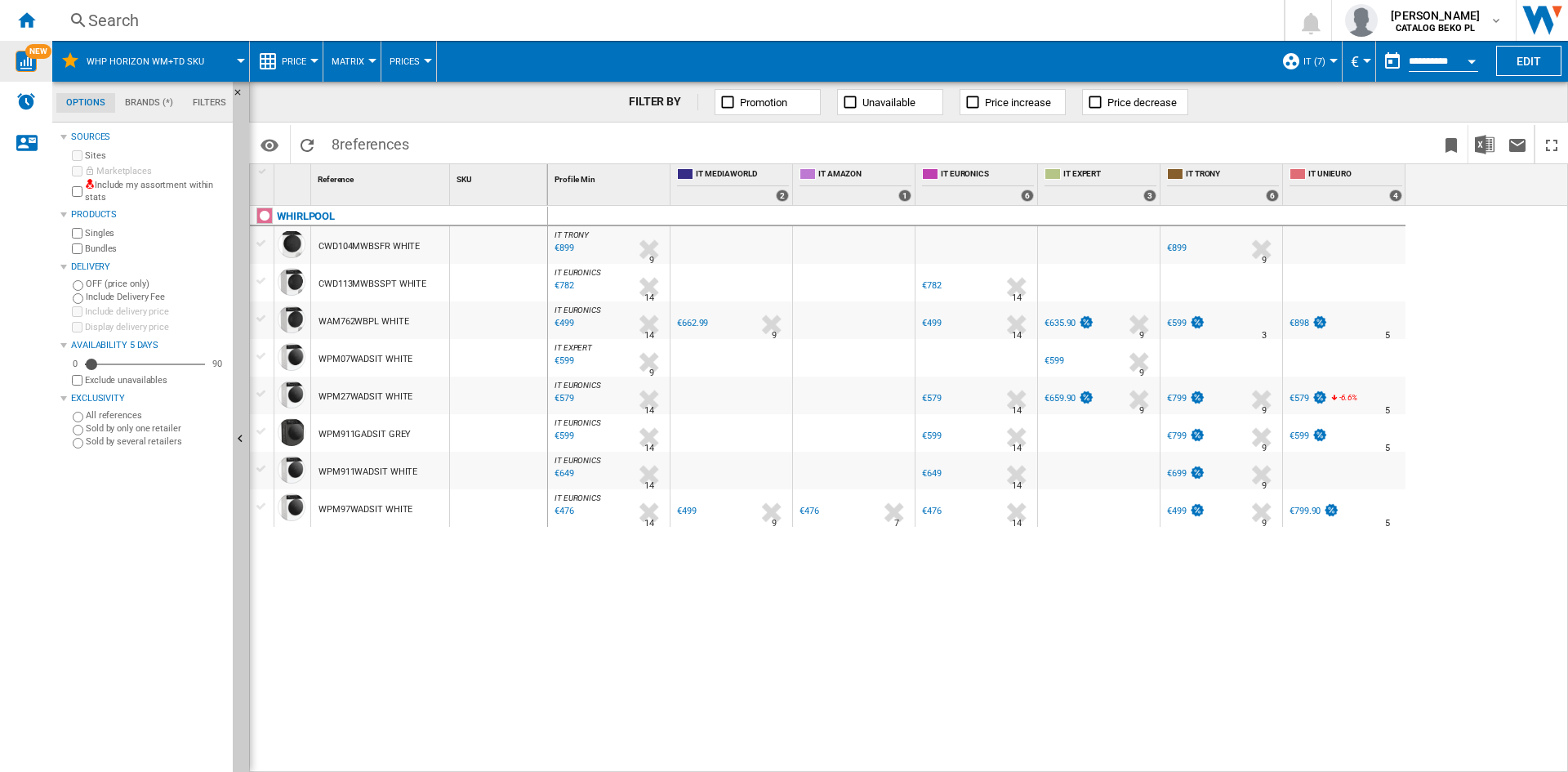
click at [286, 44] on button "Price" at bounding box center [298, 62] width 33 height 41
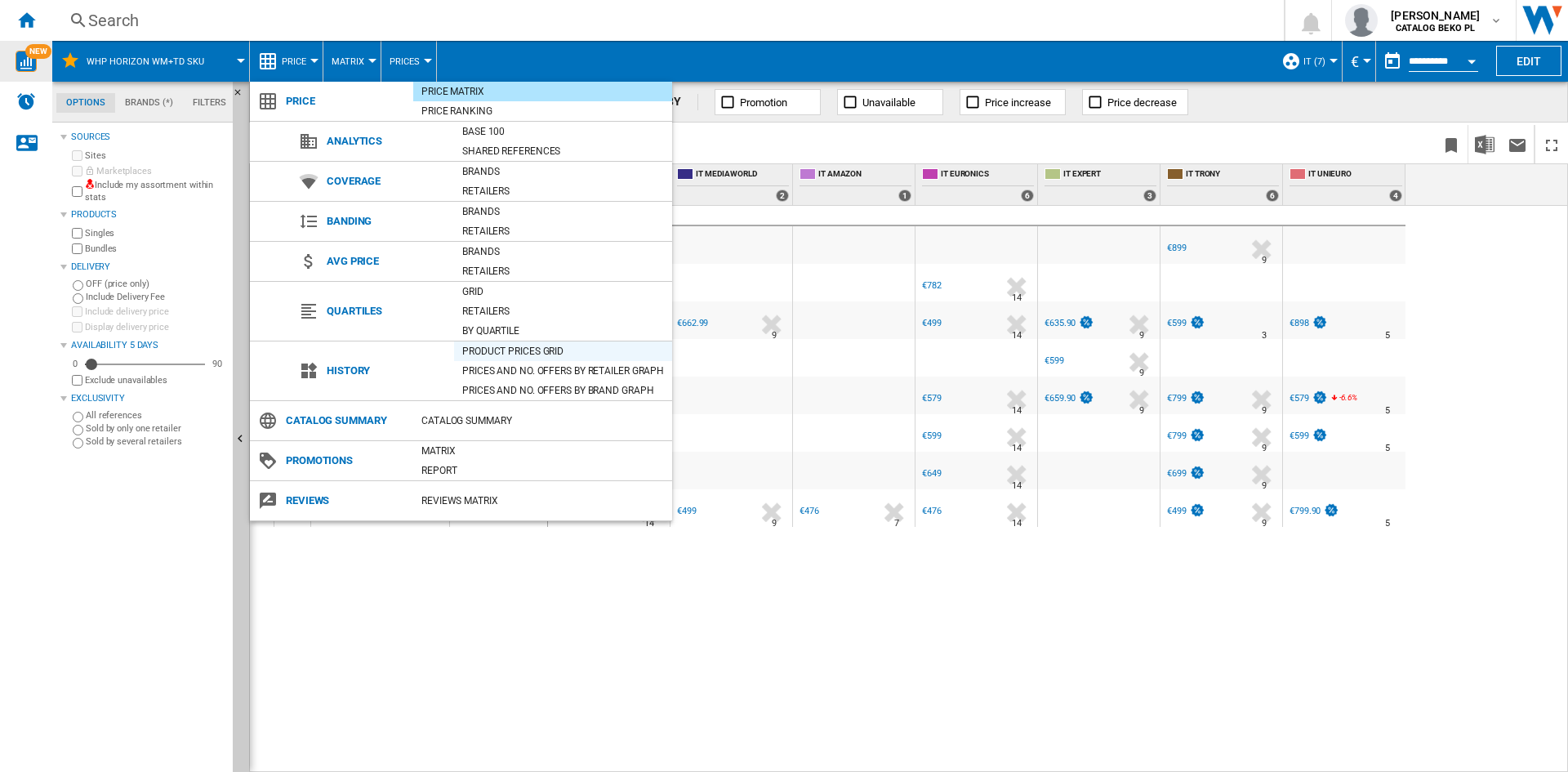
click at [516, 346] on div "Product prices grid" at bounding box center [563, 352] width 218 height 17
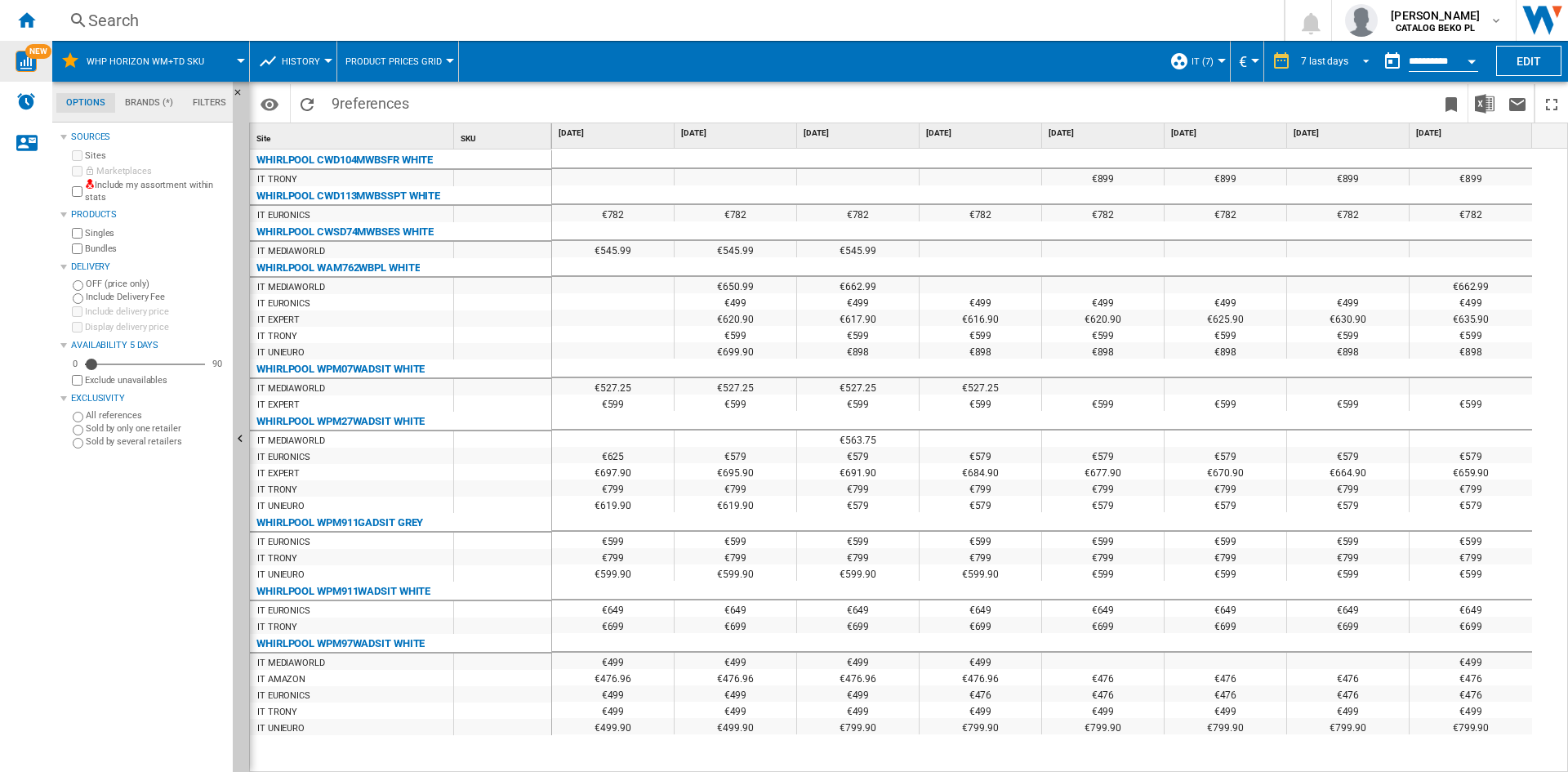
click at [1305, 61] on div "7 last days" at bounding box center [1325, 62] width 48 height 11
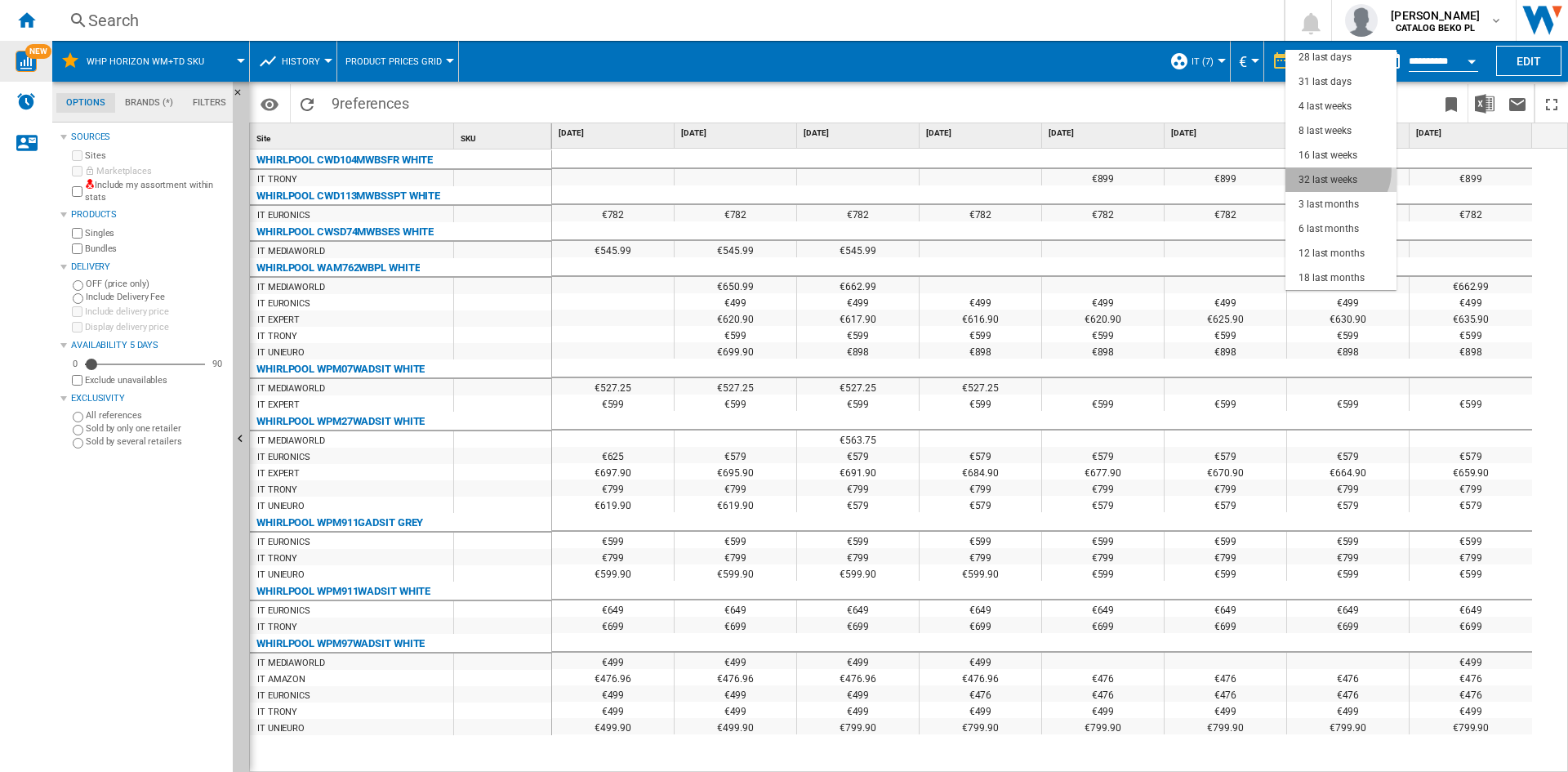
click at [1335, 170] on md-option "32 last weeks" at bounding box center [1340, 179] width 111 height 25
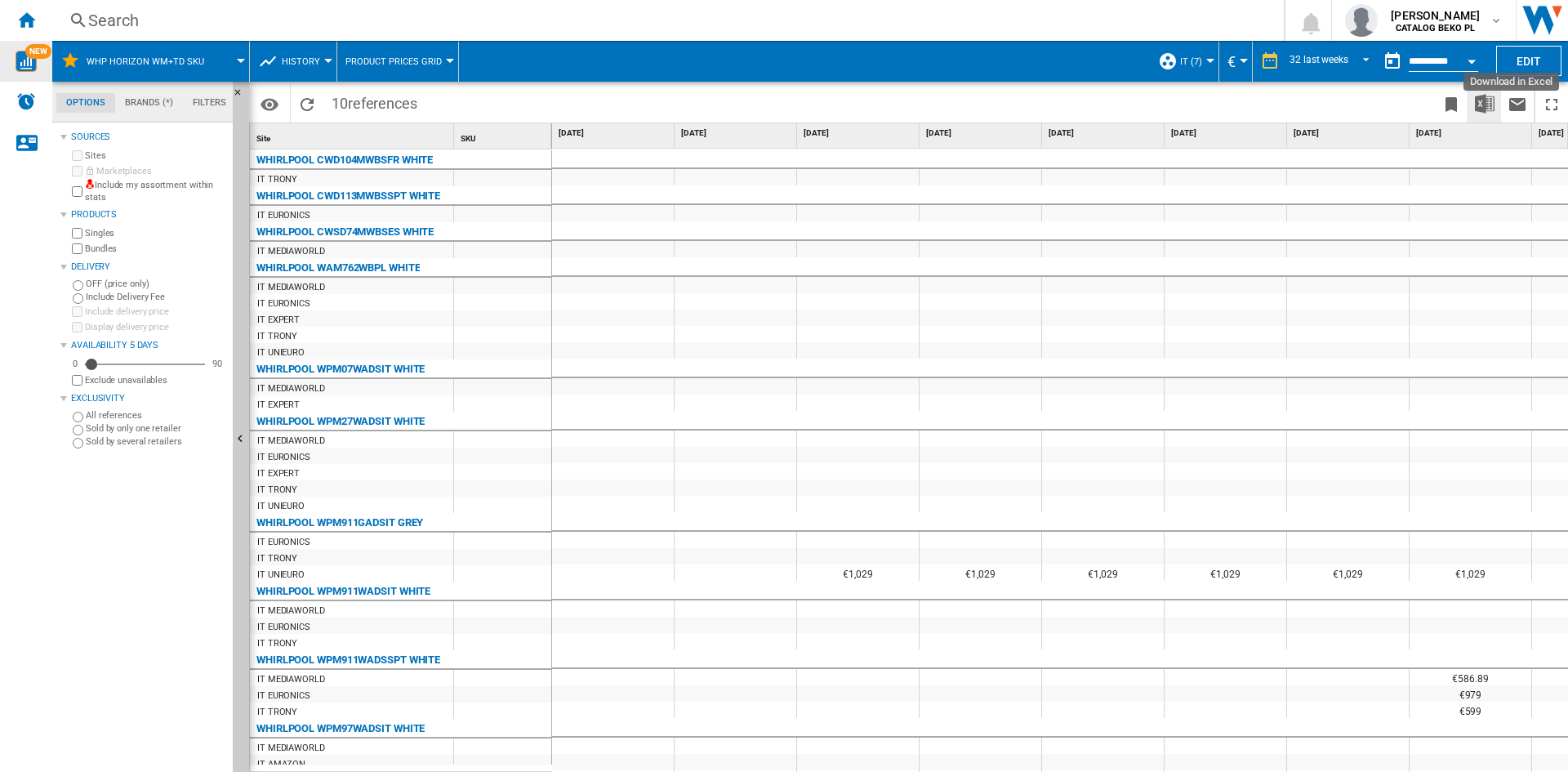
click at [1482, 106] on img "Download in Excel" at bounding box center [1484, 103] width 19 height 19
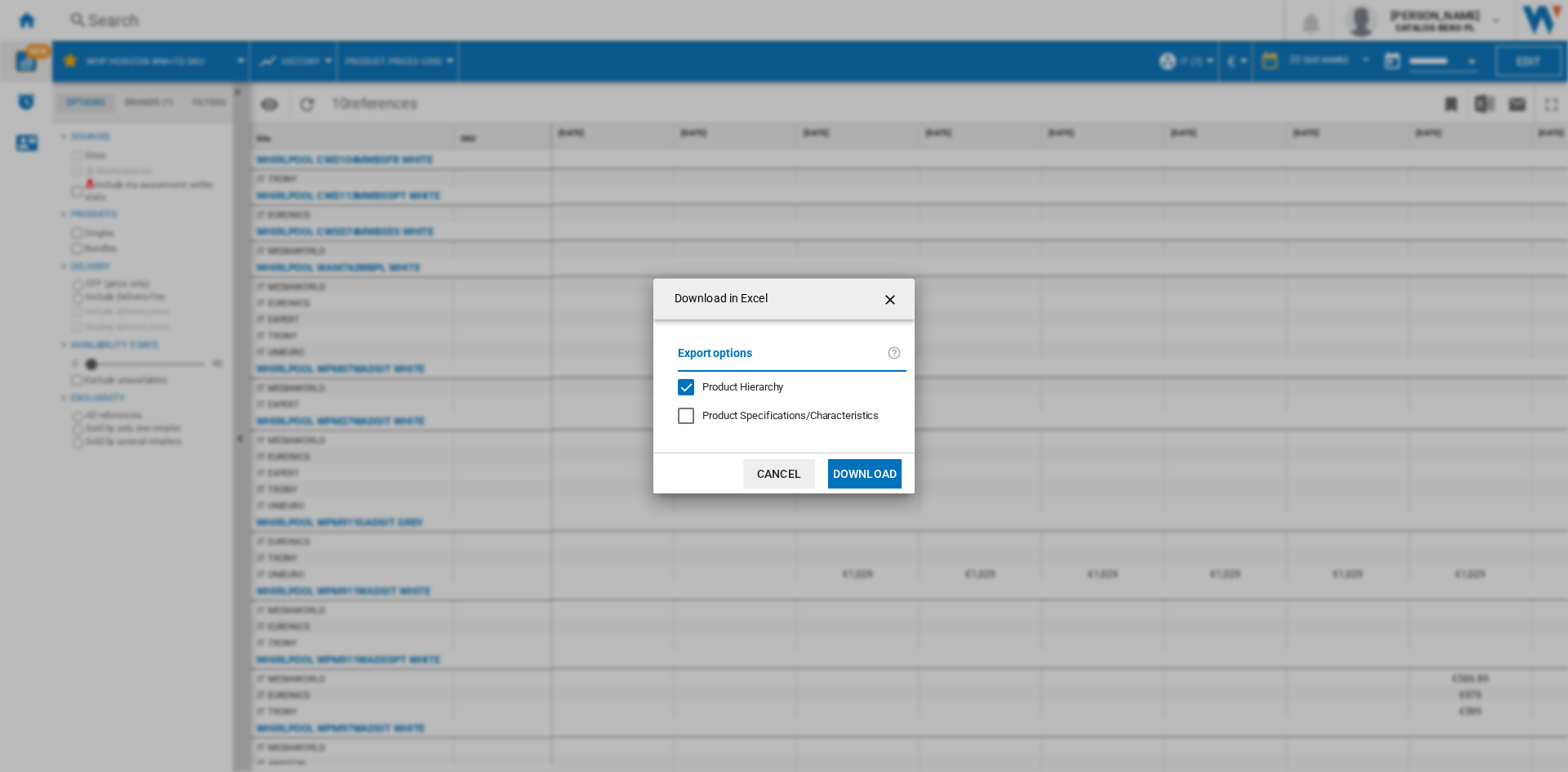
click at [753, 383] on span "Product Hierarchy" at bounding box center [742, 386] width 81 height 12
click at [884, 487] on button "Download" at bounding box center [864, 474] width 73 height 29
